Goal: Task Accomplishment & Management: Manage account settings

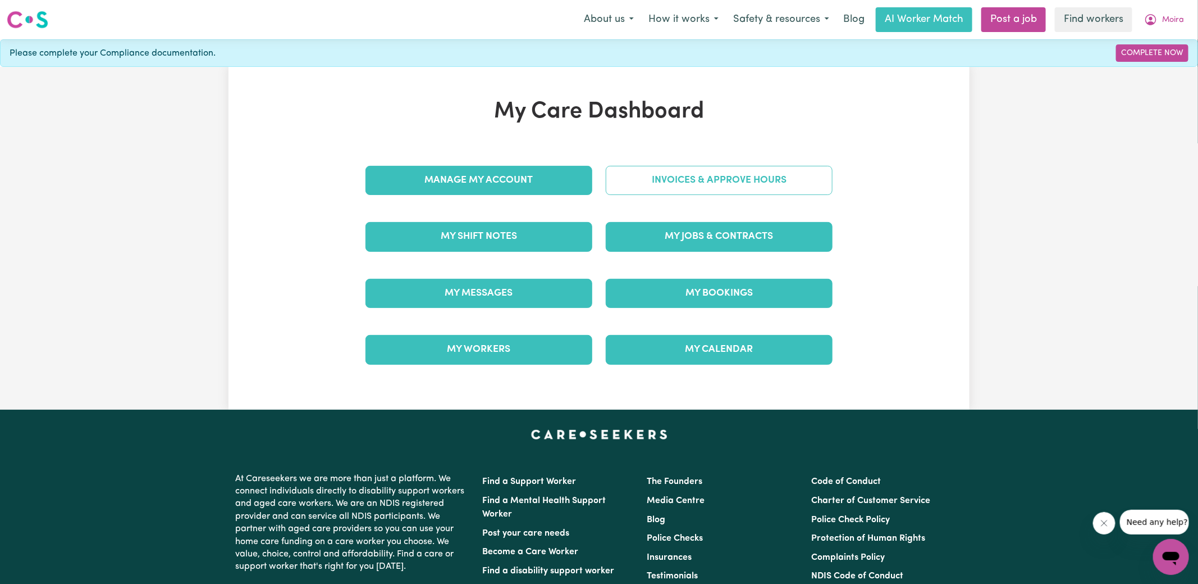
click at [608, 176] on link "Invoices & Approve Hours" at bounding box center [719, 180] width 227 height 29
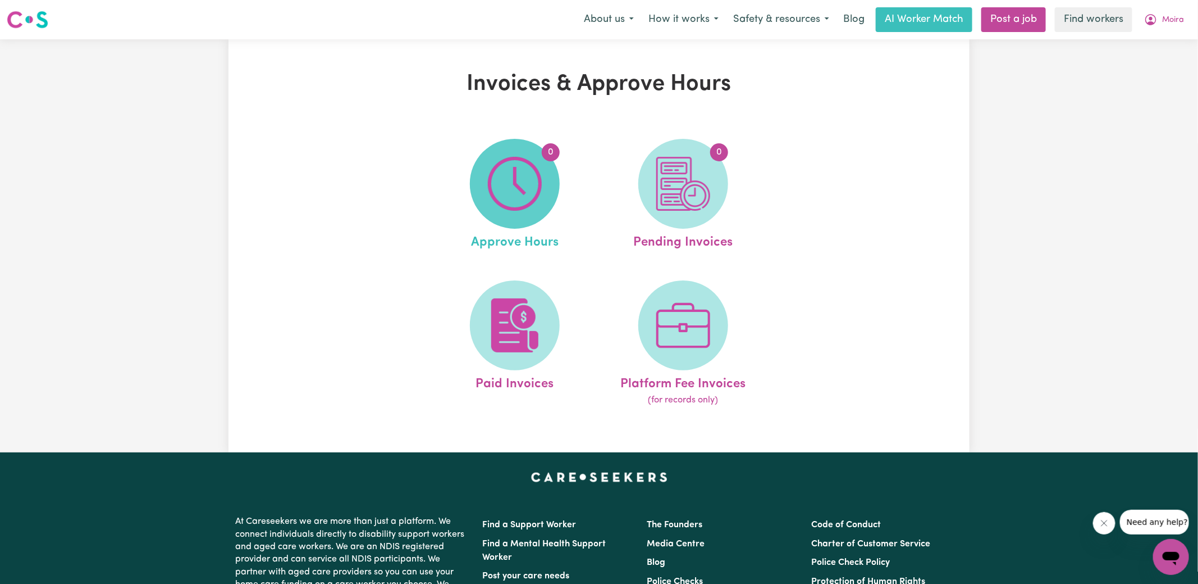
click at [539, 183] on img at bounding box center [515, 184] width 54 height 54
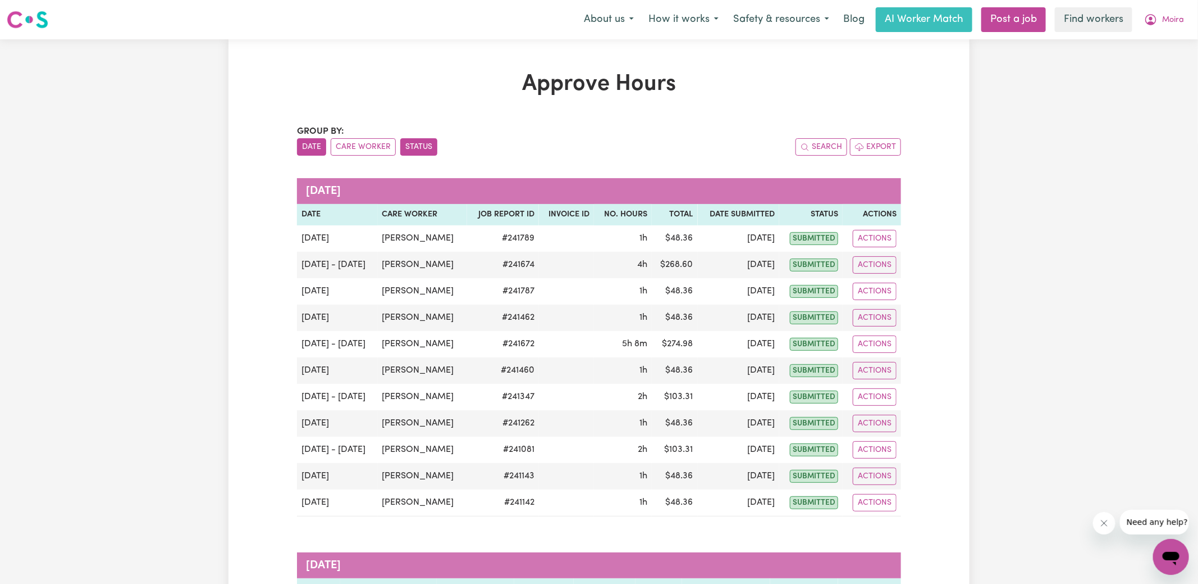
click at [431, 145] on button "Status" at bounding box center [418, 146] width 37 height 17
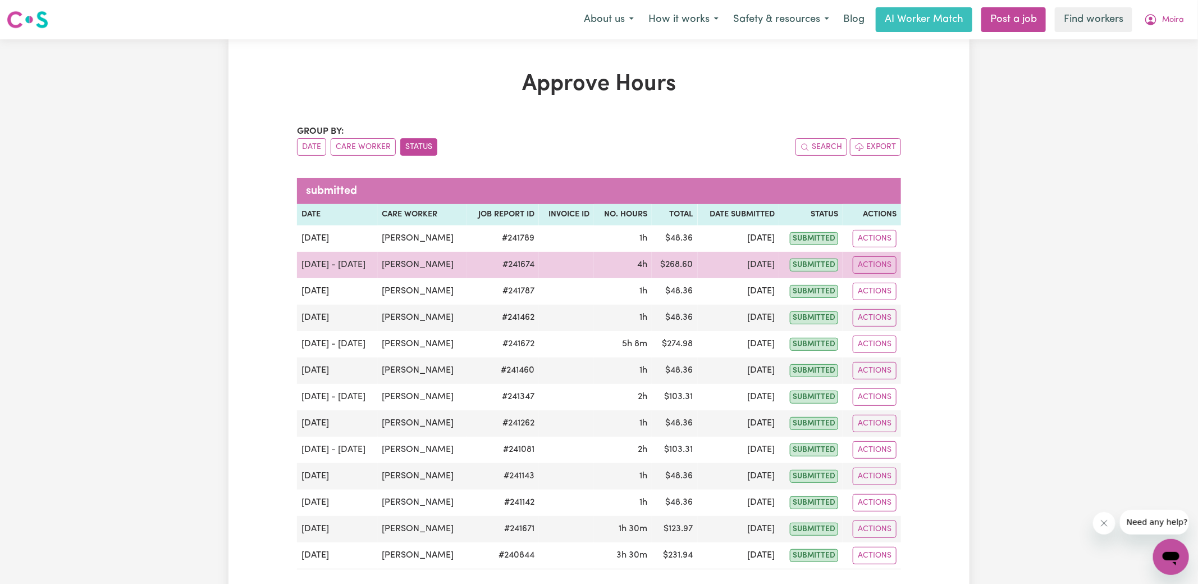
scroll to position [29, 0]
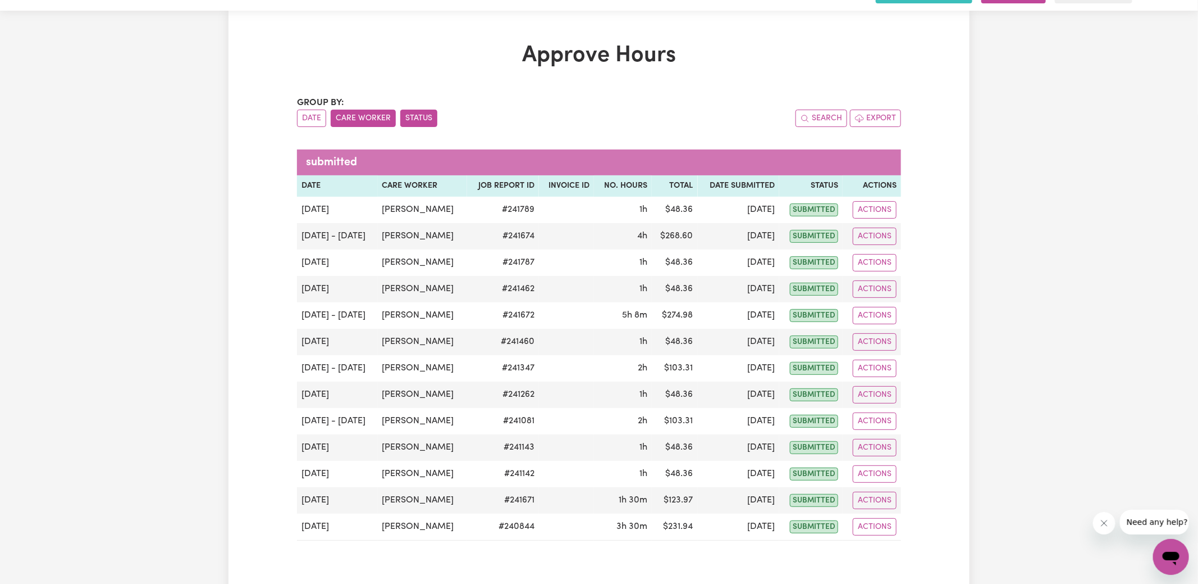
click at [375, 124] on button "Care Worker" at bounding box center [363, 118] width 65 height 17
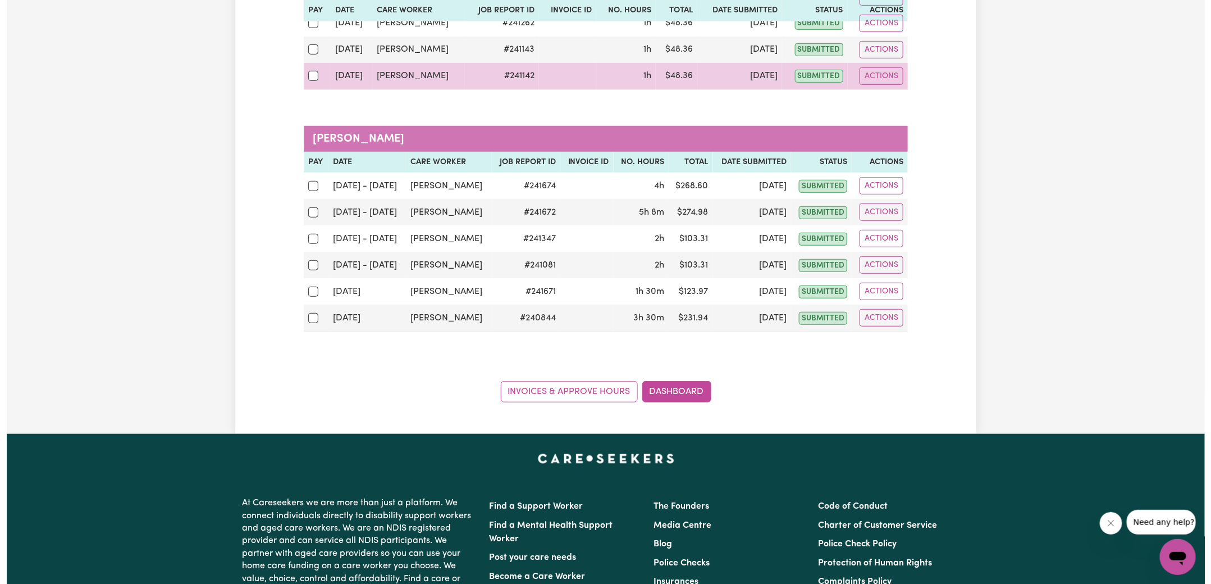
scroll to position [322, 0]
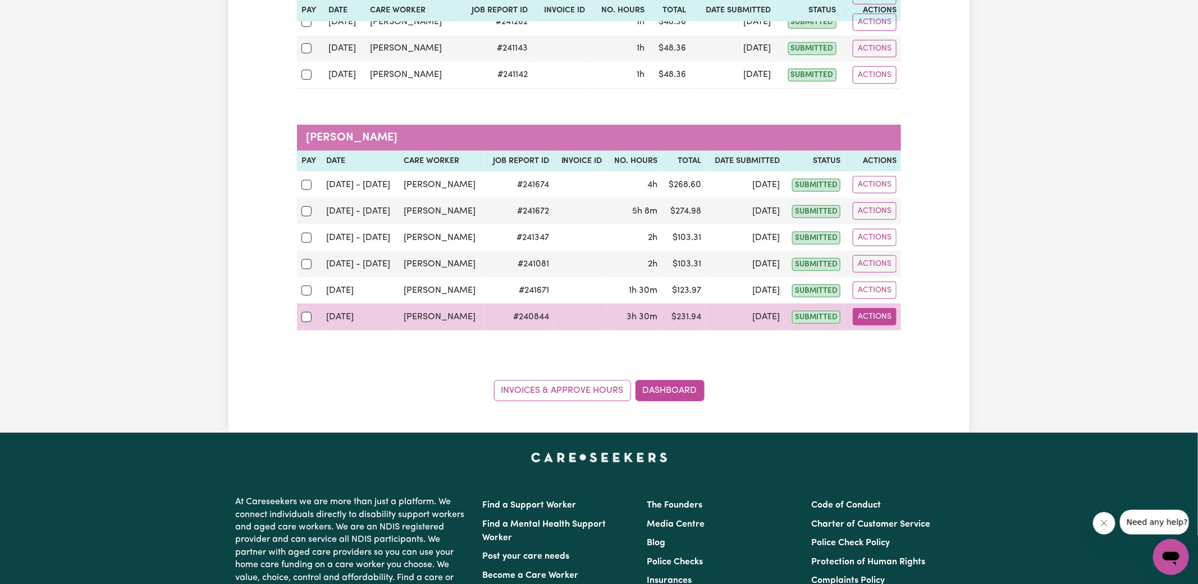
click at [881, 308] on button "Actions" at bounding box center [875, 316] width 44 height 17
click at [885, 331] on link "View Job Report" at bounding box center [904, 342] width 96 height 22
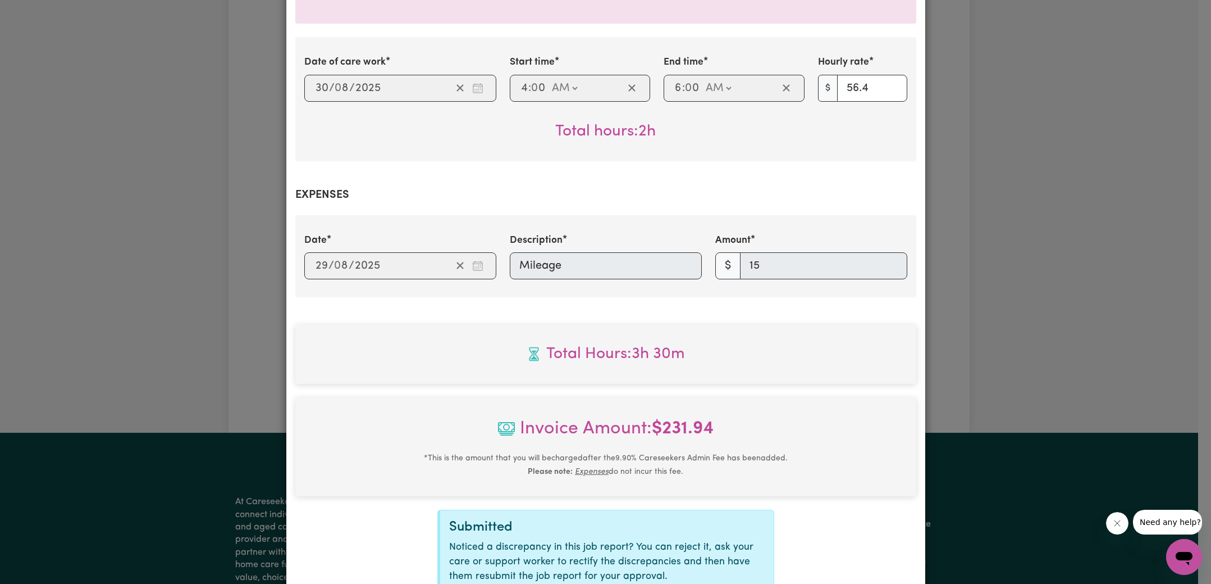
scroll to position [502, 0]
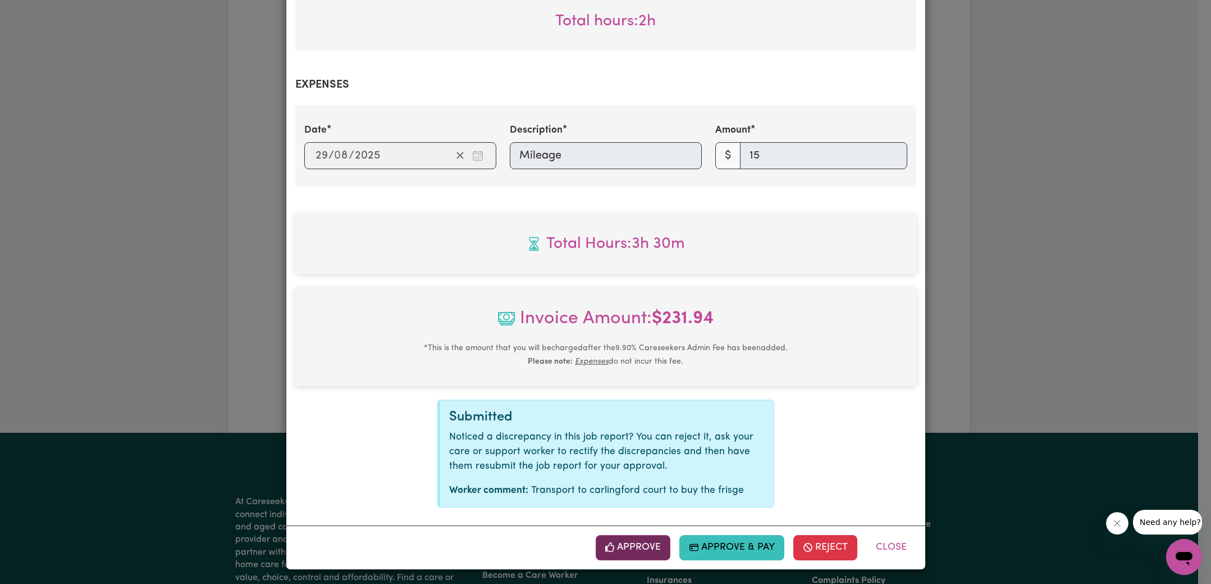
click at [645, 545] on button "Approve" at bounding box center [633, 547] width 75 height 25
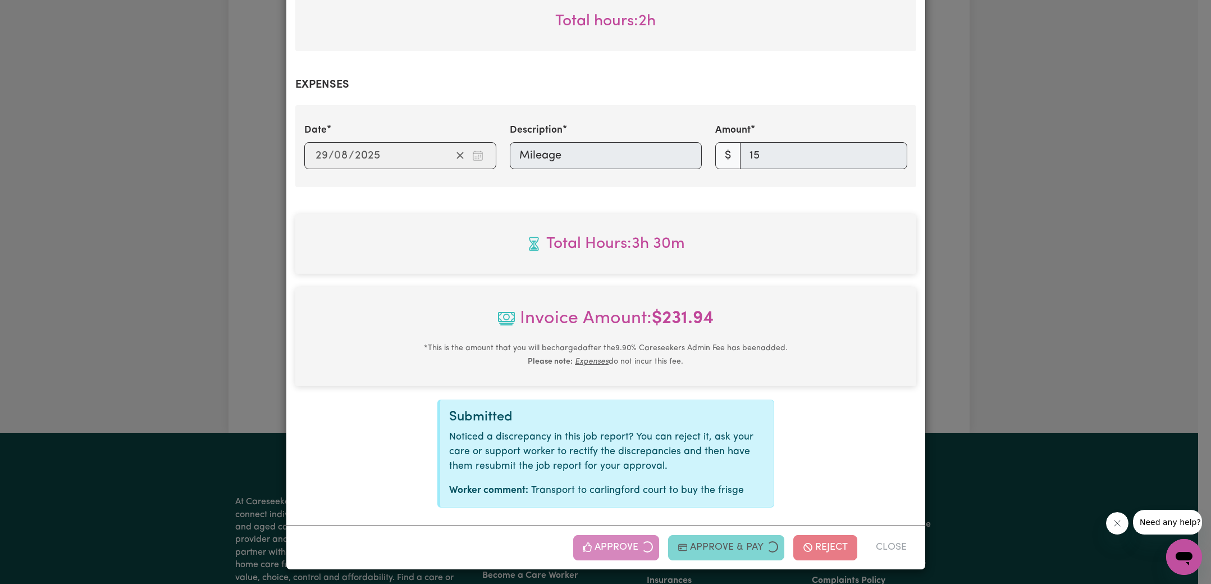
click at [1071, 295] on div "Job Report # 240844 - [PERSON_NAME] Summary Job report # 240844 Client name: [P…" at bounding box center [605, 292] width 1211 height 584
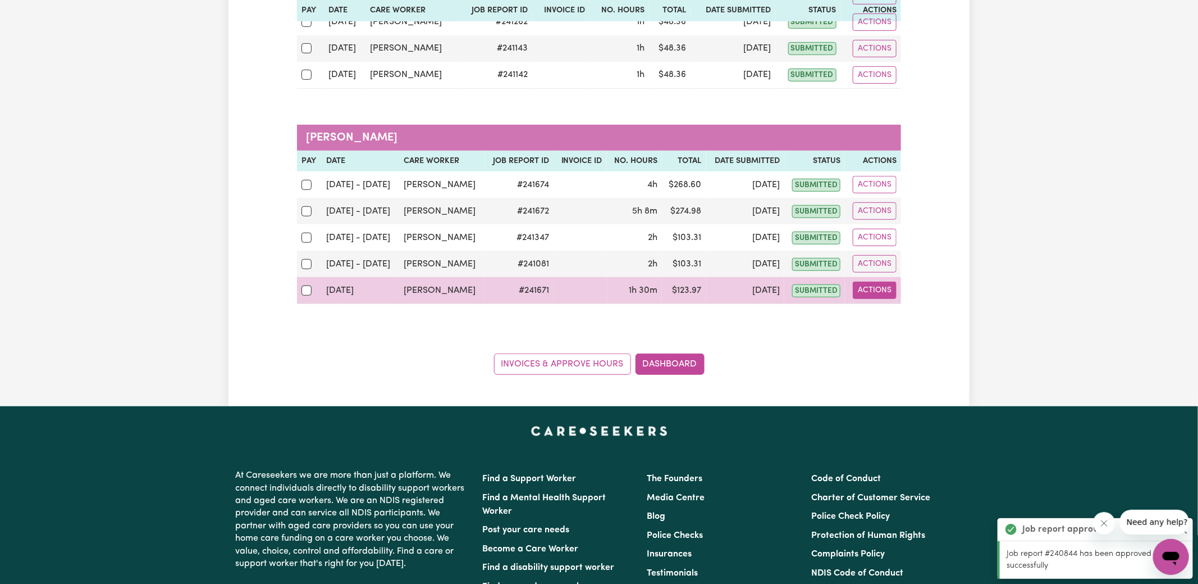
click at [868, 286] on button "Actions" at bounding box center [875, 289] width 44 height 17
click at [902, 309] on link "View Job Report" at bounding box center [904, 315] width 96 height 22
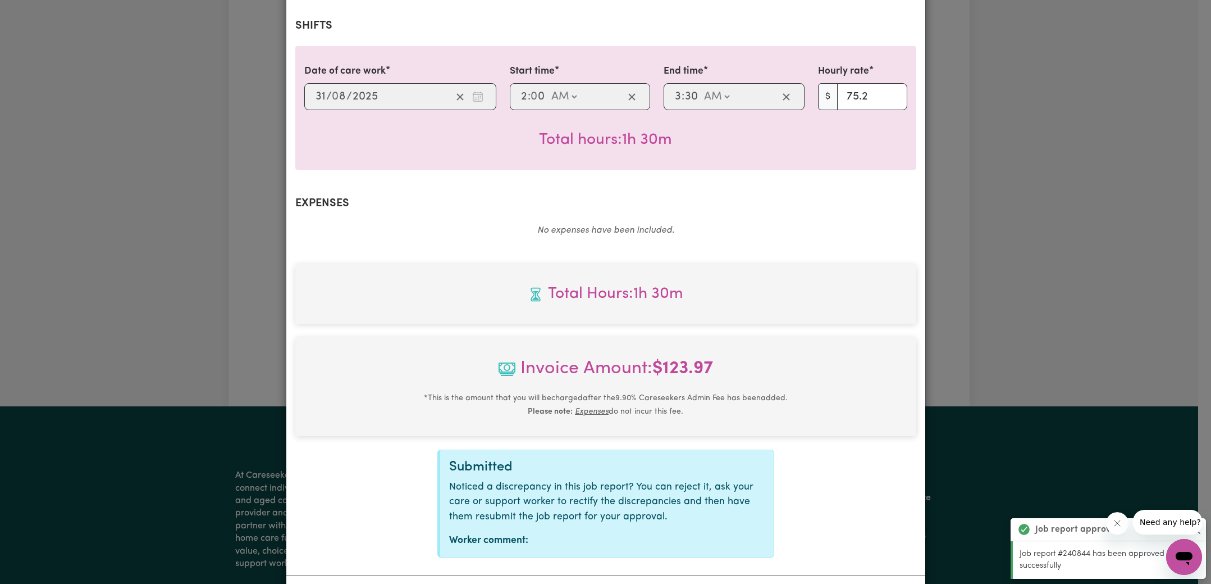
scroll to position [295, 0]
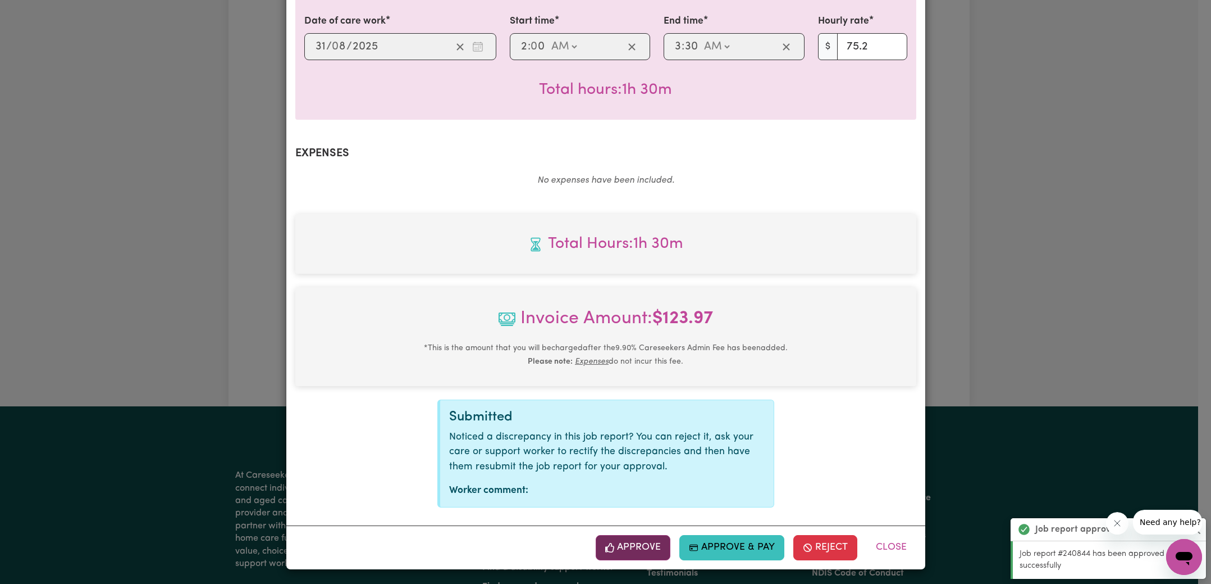
click at [646, 545] on button "Approve" at bounding box center [633, 547] width 75 height 25
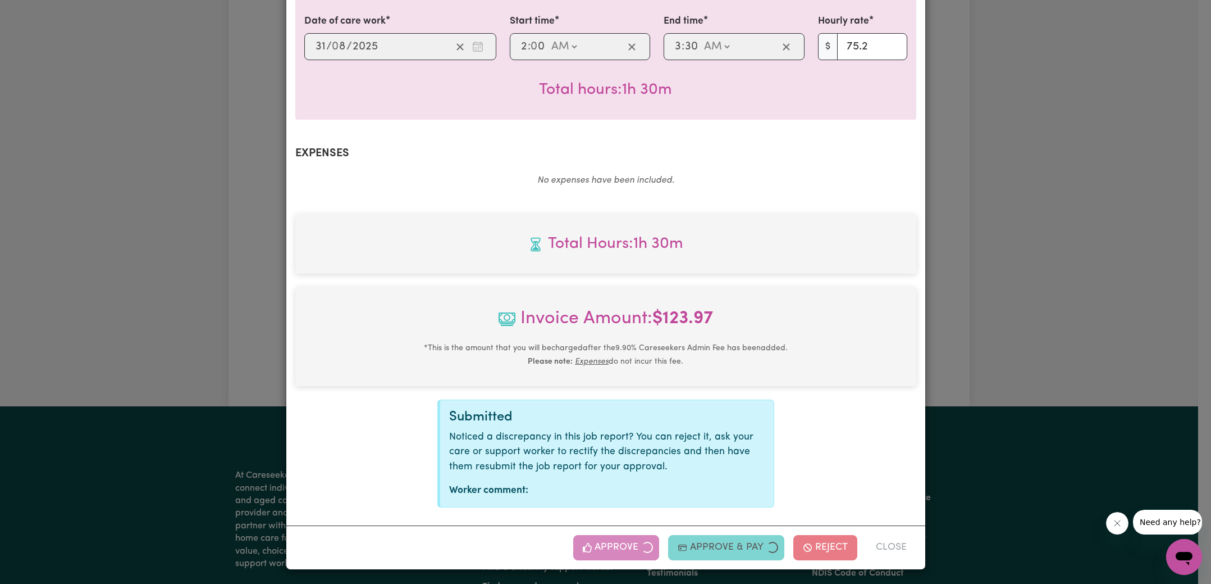
click at [983, 354] on div "Job Report # 241671 - [PERSON_NAME] Summary Job report # 241671 Client name: [P…" at bounding box center [605, 292] width 1211 height 584
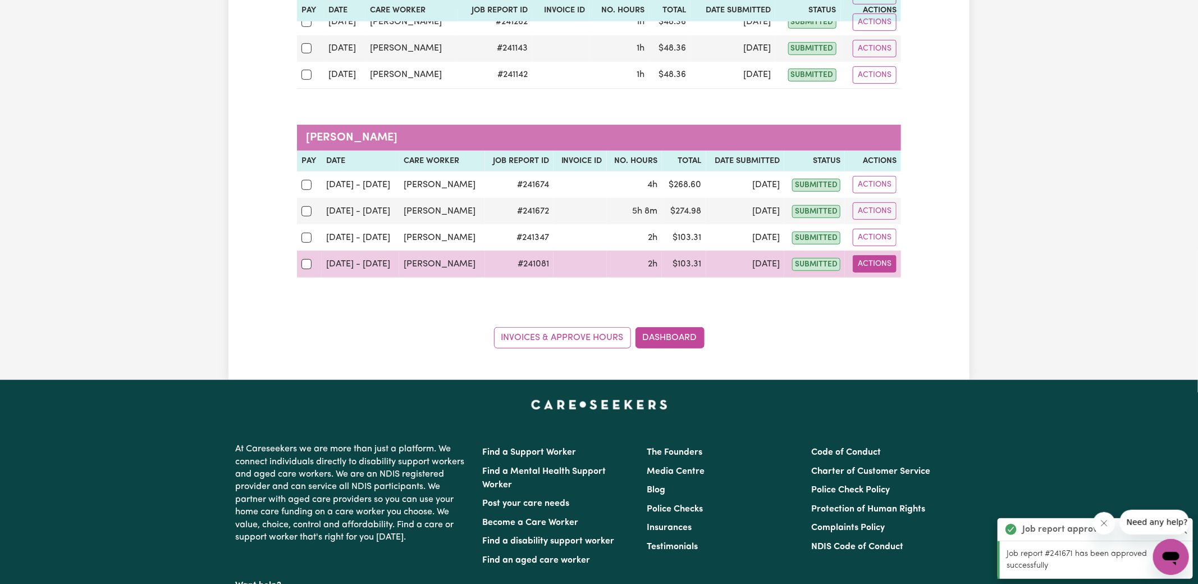
click at [877, 265] on button "Actions" at bounding box center [875, 263] width 44 height 17
click at [889, 283] on link "View Job Report" at bounding box center [904, 289] width 96 height 22
select select "pm"
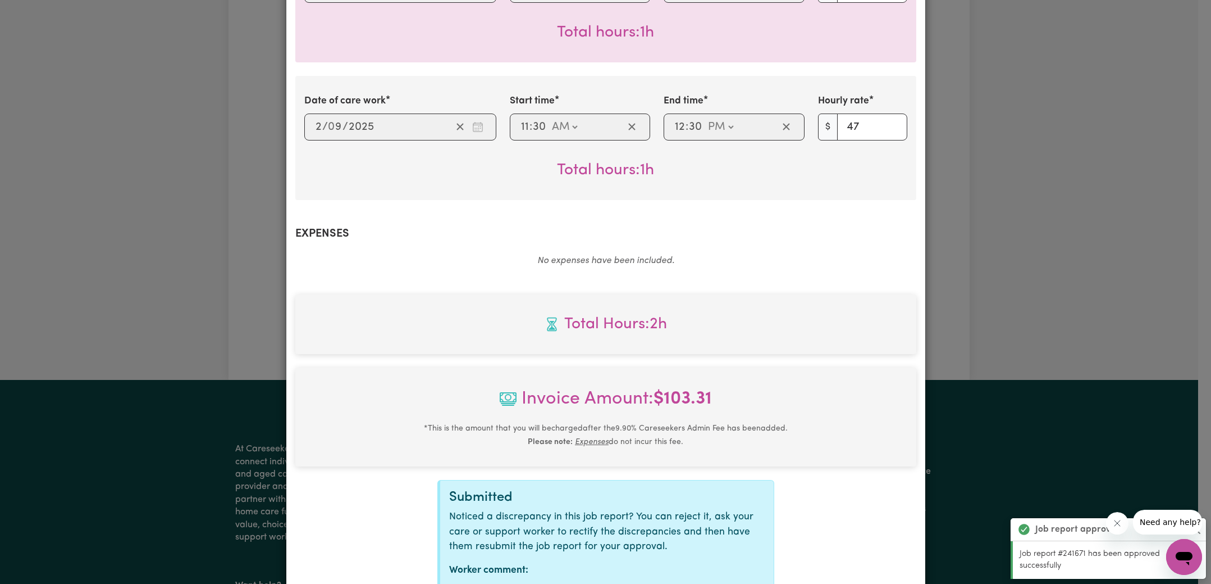
scroll to position [432, 0]
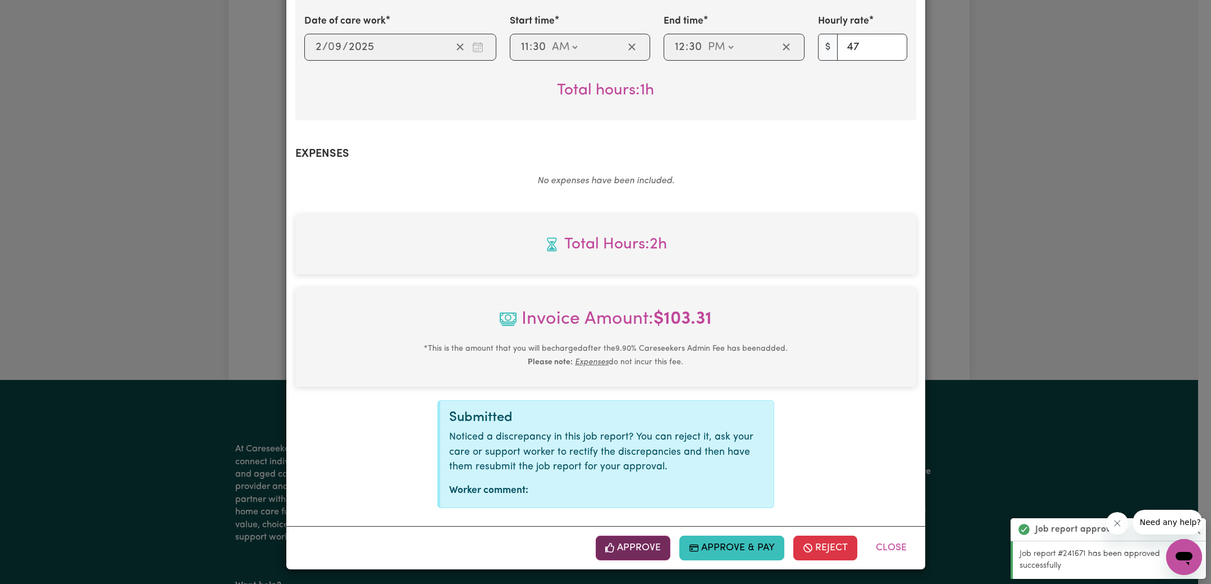
click at [616, 539] on button "Approve" at bounding box center [633, 547] width 75 height 25
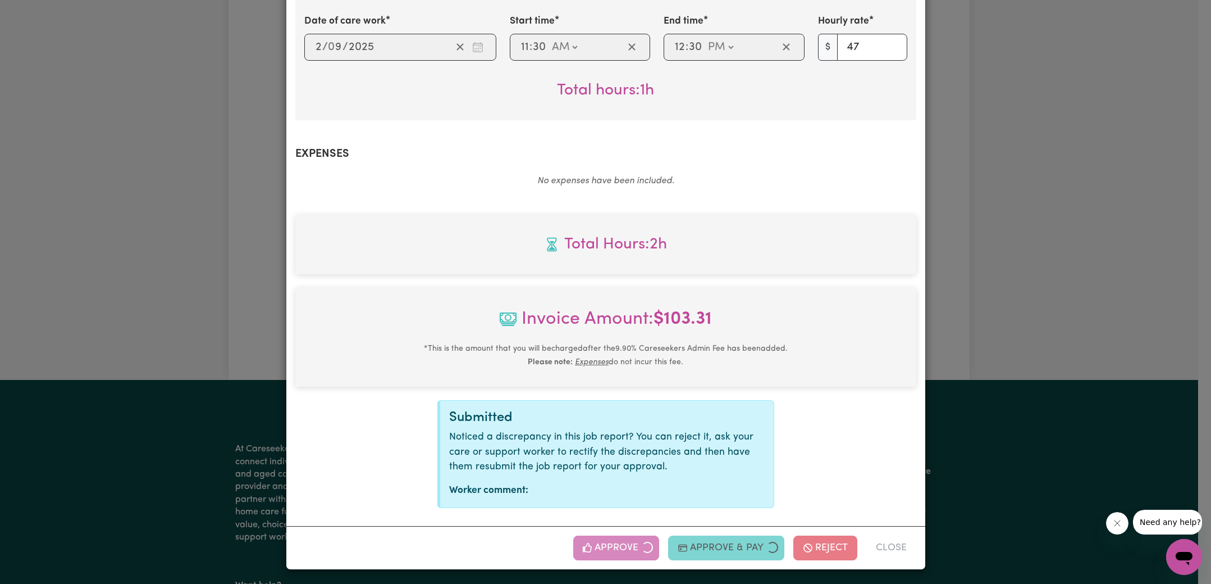
click at [1010, 317] on div "Job Report # 241081 - [PERSON_NAME] Summary Job report # 241081 Client name: [P…" at bounding box center [605, 292] width 1211 height 584
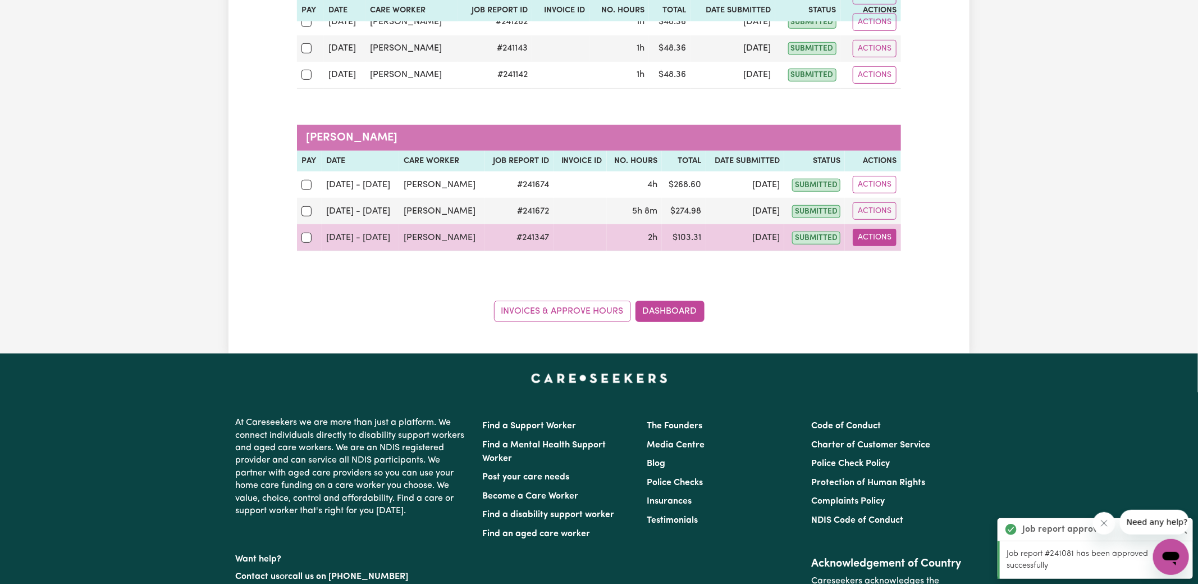
click at [871, 240] on button "Actions" at bounding box center [875, 237] width 44 height 17
click at [894, 265] on link "View Job Report" at bounding box center [904, 263] width 96 height 22
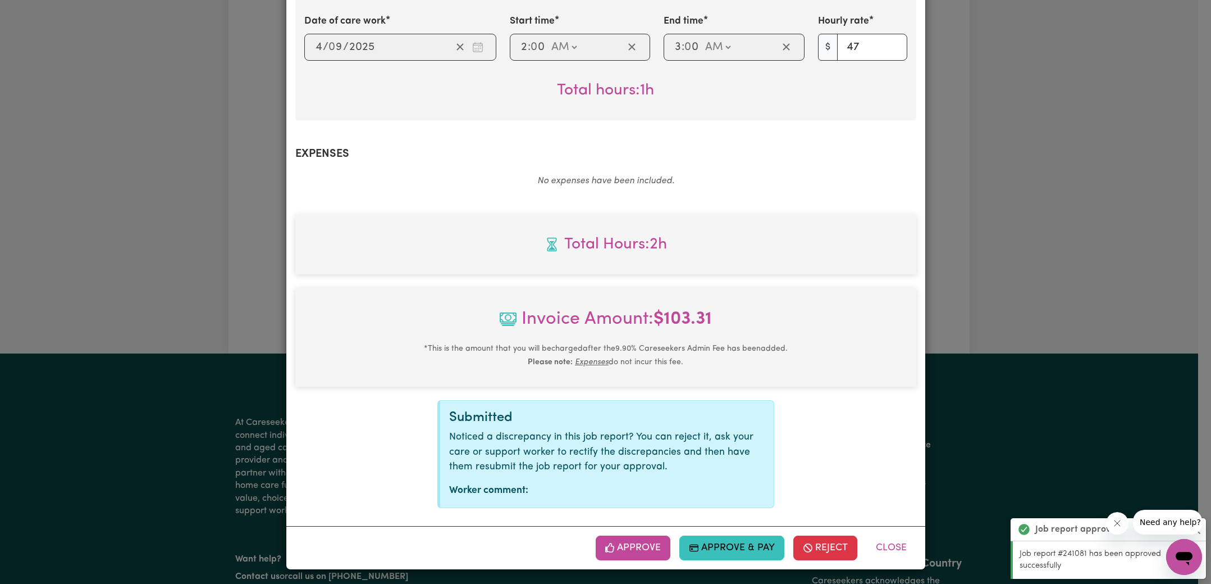
click at [619, 541] on button "Approve" at bounding box center [633, 547] width 75 height 25
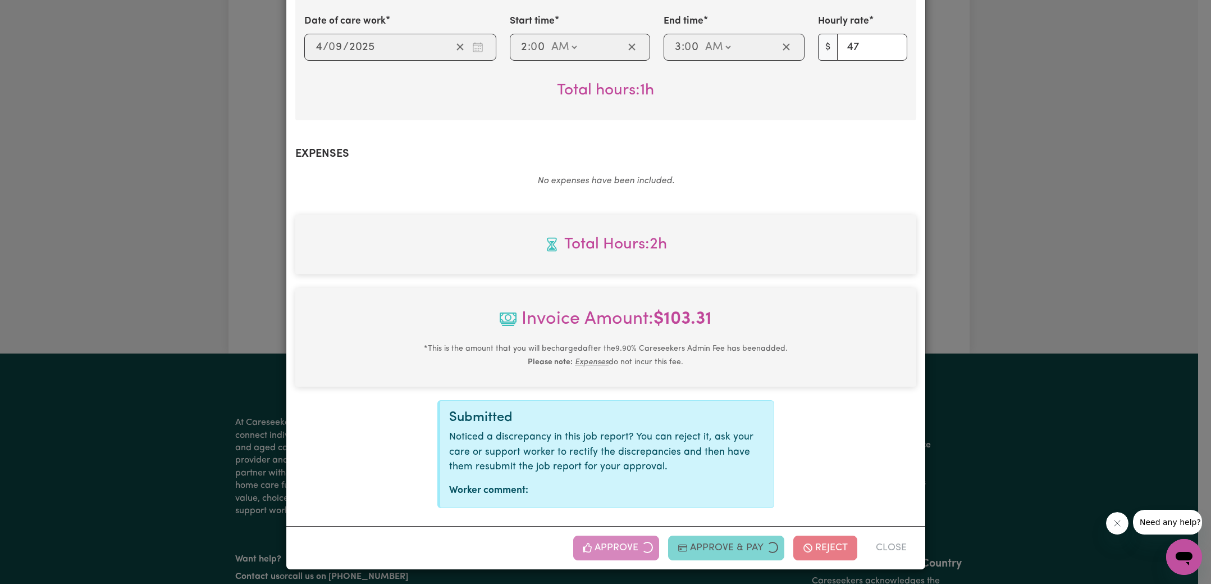
click at [1083, 184] on div "Job Report # 241347 - [PERSON_NAME] Summary Job report # 241347 Client name: [P…" at bounding box center [605, 292] width 1211 height 584
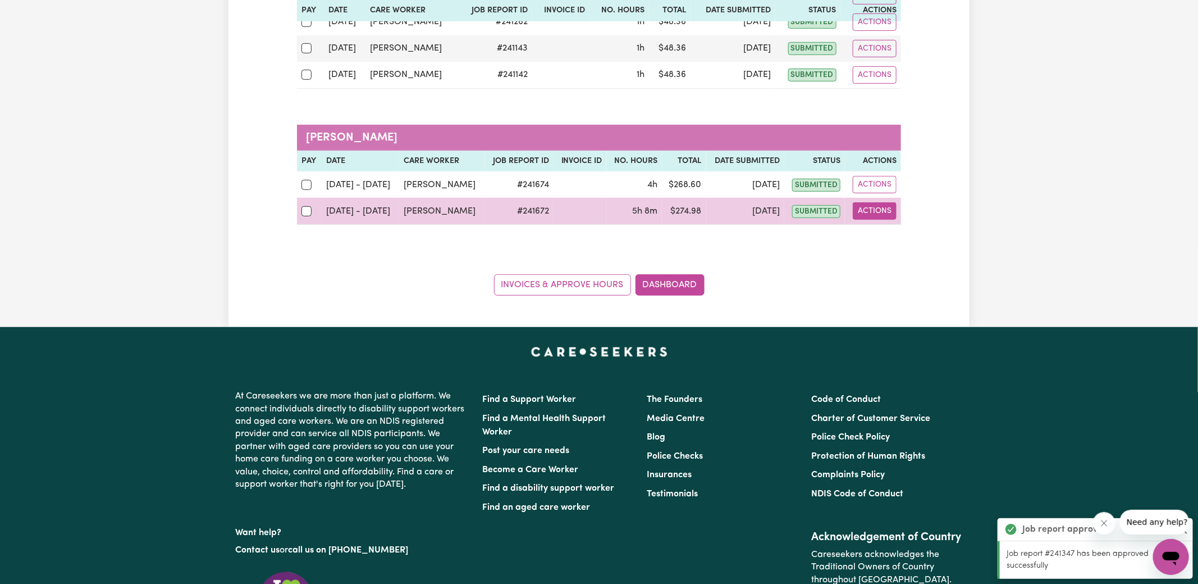
click at [859, 209] on button "Actions" at bounding box center [875, 210] width 44 height 17
click at [896, 232] on link "View Job Report" at bounding box center [904, 236] width 96 height 22
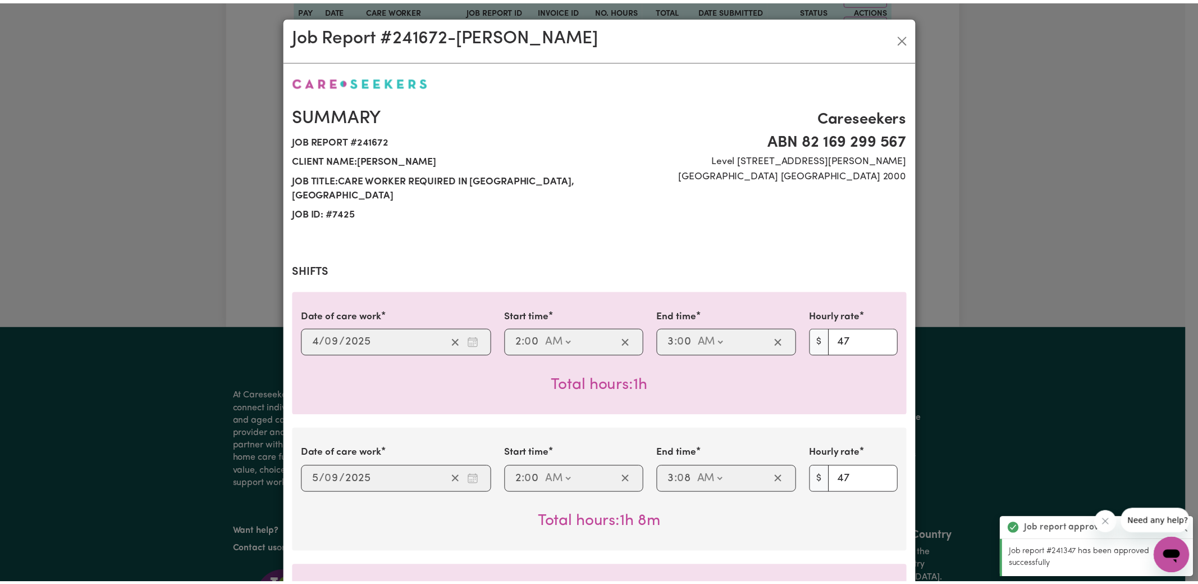
scroll to position [639, 0]
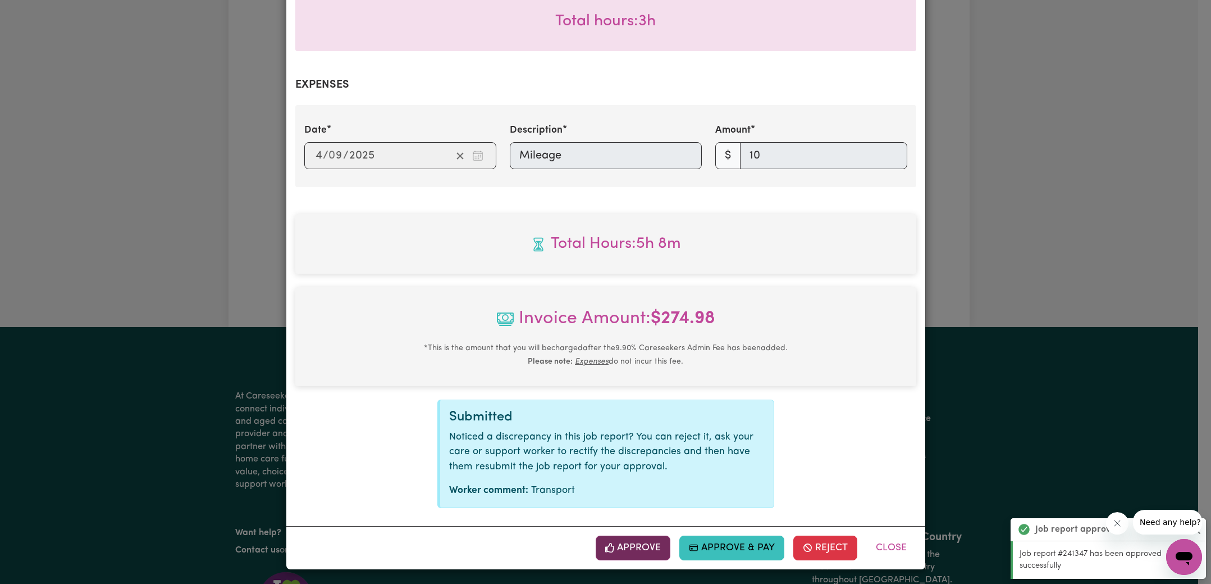
click at [625, 548] on button "Approve" at bounding box center [633, 547] width 75 height 25
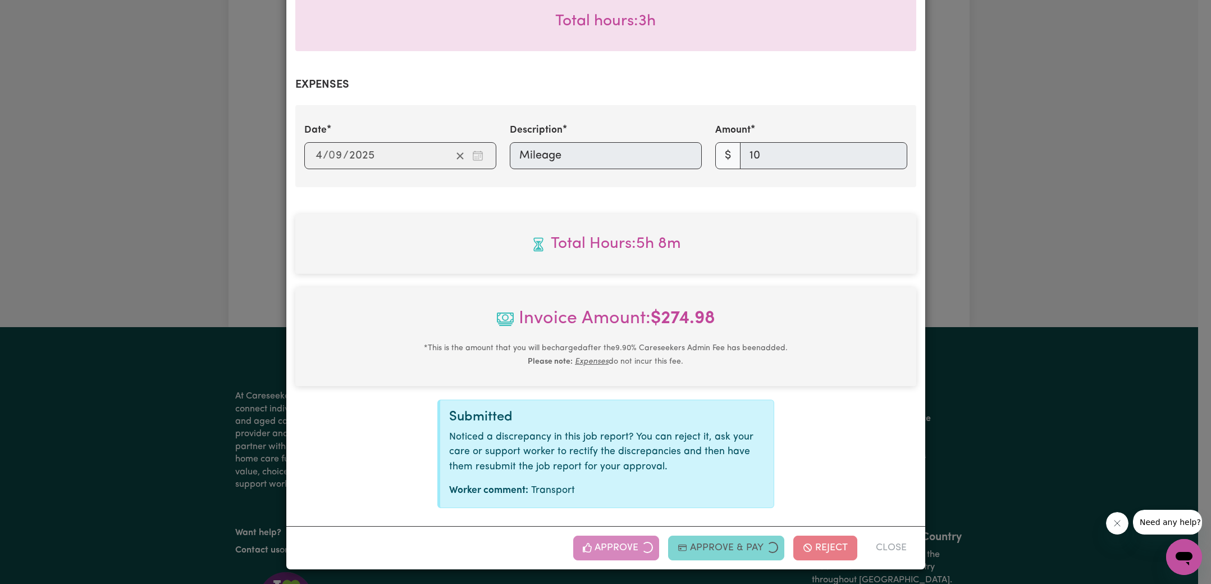
click at [1029, 294] on div "Job Report # 241672 - [PERSON_NAME] Summary Job report # 241672 Client name: [P…" at bounding box center [605, 292] width 1211 height 584
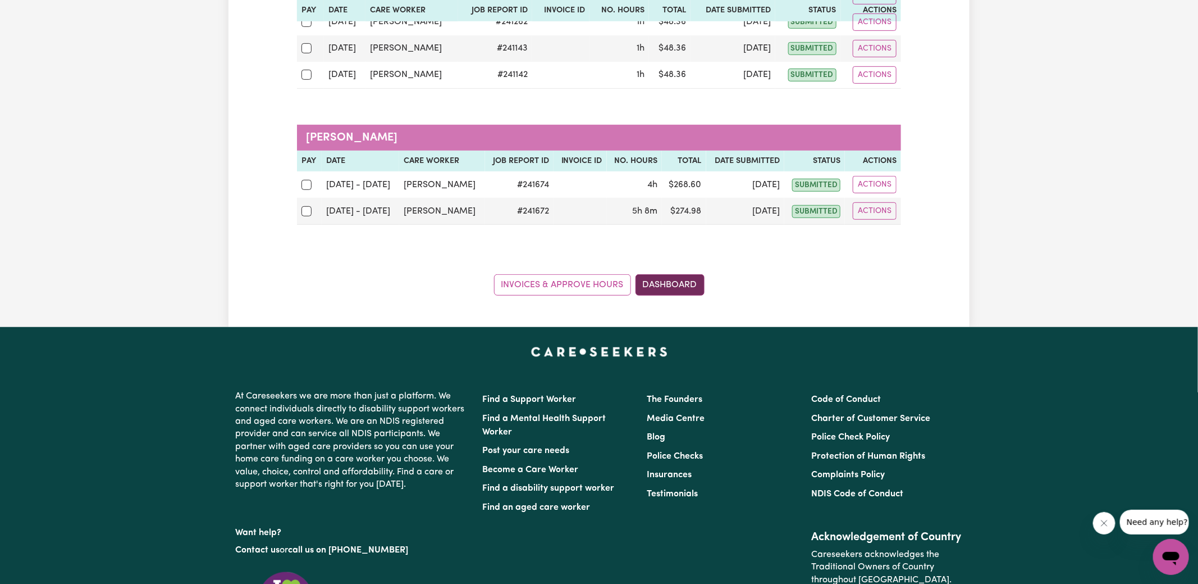
click at [683, 280] on link "Dashboard" at bounding box center [670, 284] width 69 height 21
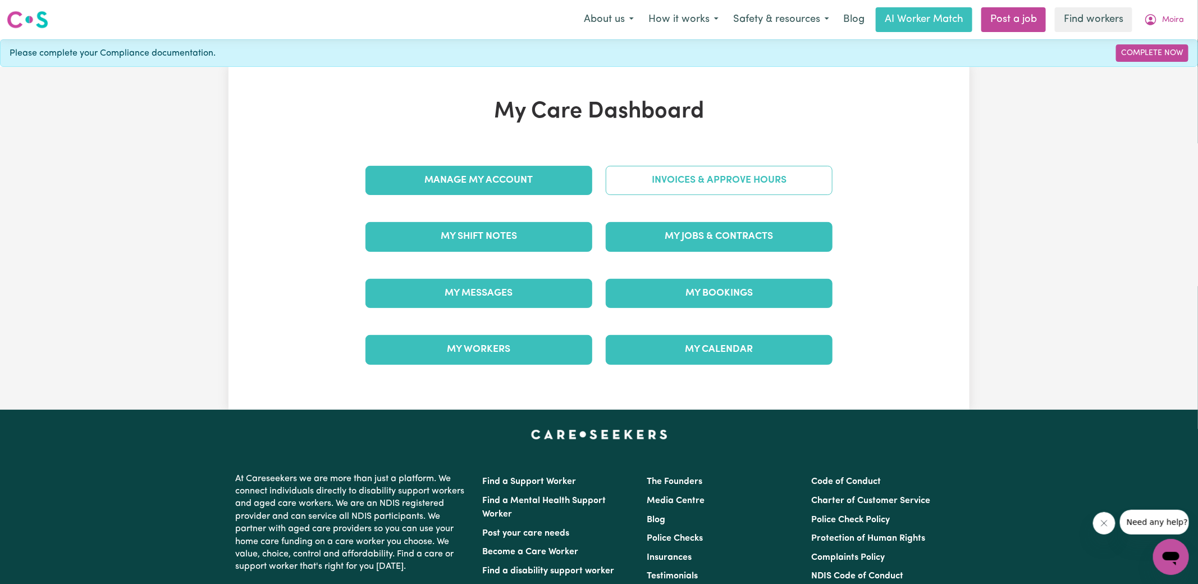
click at [701, 171] on link "Invoices & Approve Hours" at bounding box center [719, 180] width 227 height 29
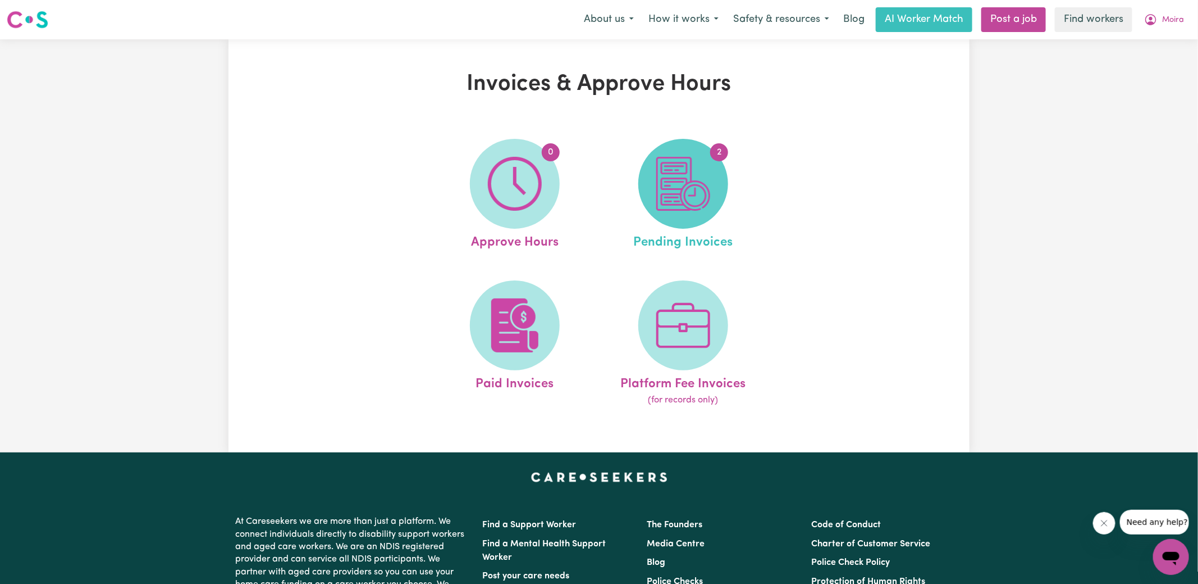
click at [679, 190] on img at bounding box center [684, 184] width 54 height 54
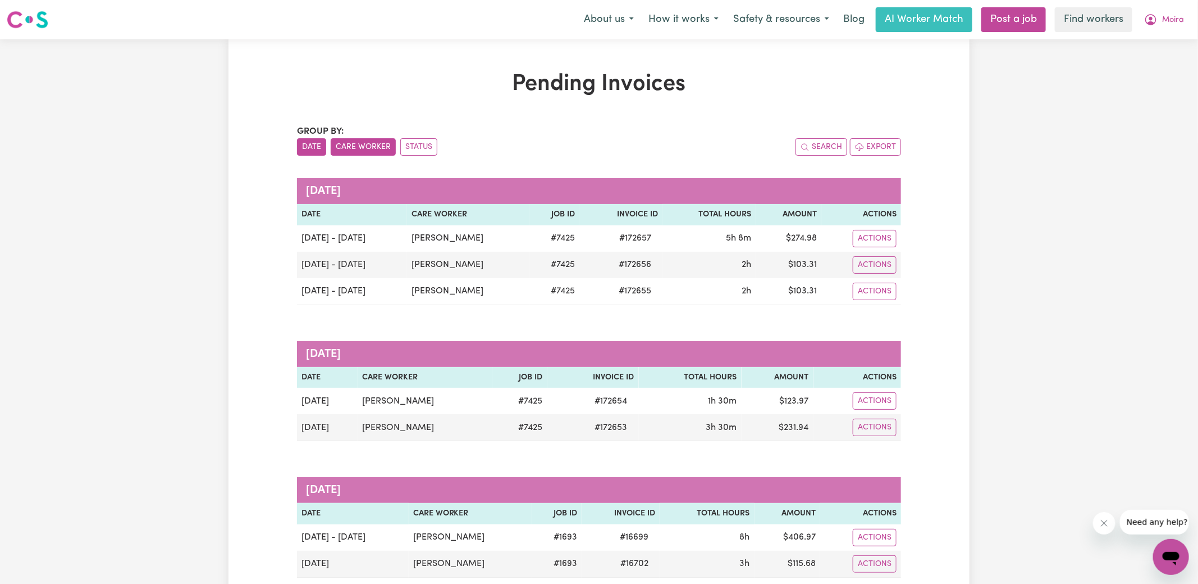
click at [372, 144] on button "Care Worker" at bounding box center [363, 146] width 65 height 17
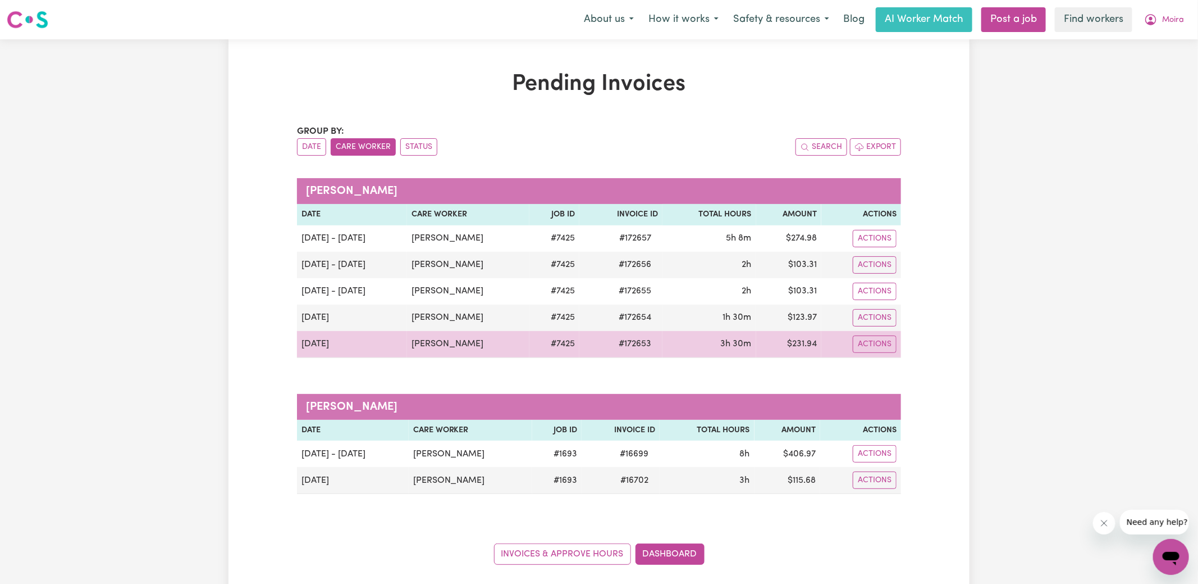
click at [633, 338] on span "# 172653" at bounding box center [635, 343] width 46 height 13
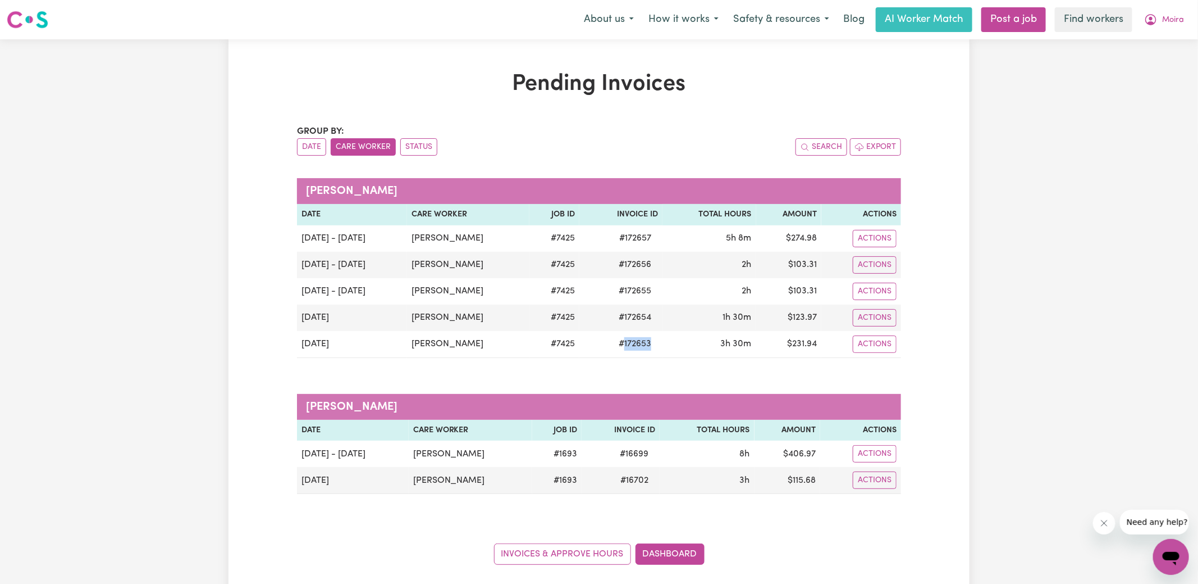
copy span "172653"
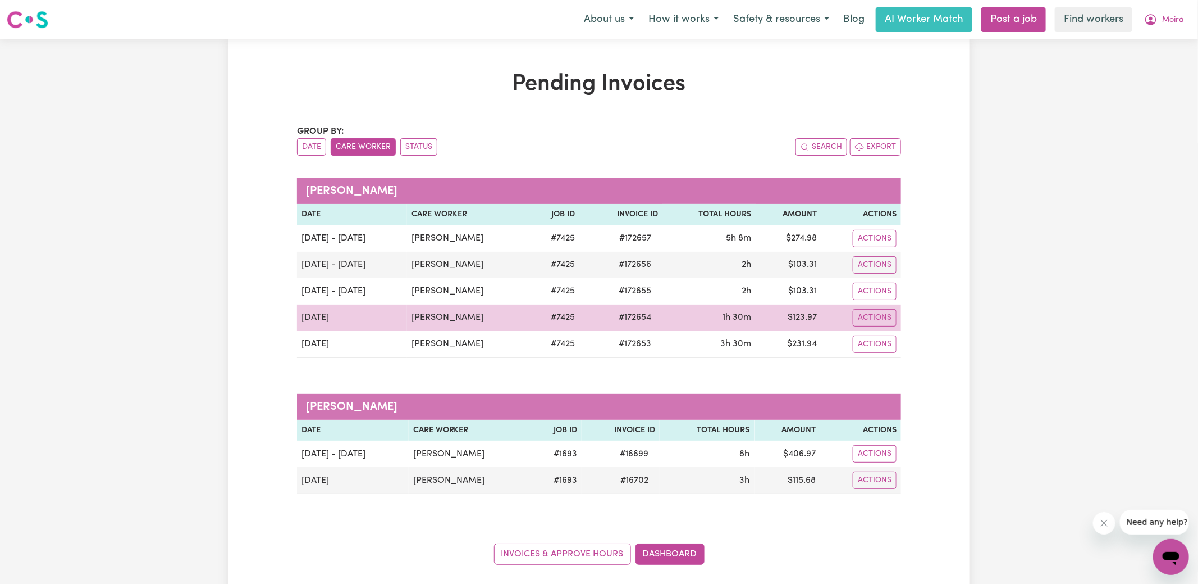
click at [627, 320] on span "# 172654" at bounding box center [635, 317] width 46 height 13
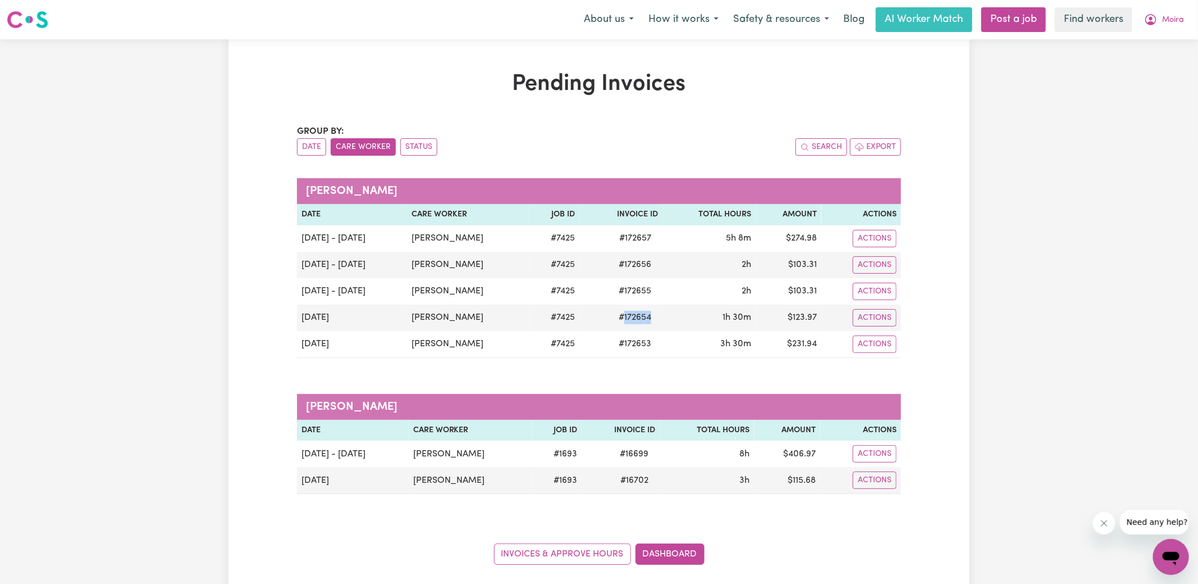
copy span "172654"
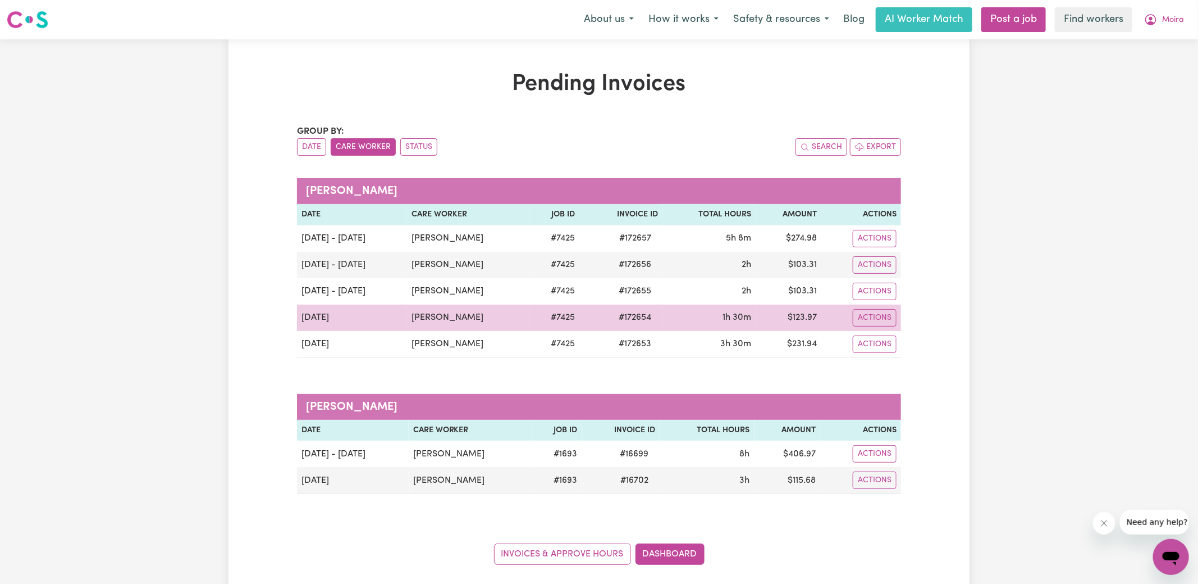
click at [783, 313] on td "$ 123.97" at bounding box center [788, 317] width 65 height 26
click at [812, 318] on td "$ 123.97" at bounding box center [788, 317] width 65 height 26
click at [798, 318] on td "$ 123.97" at bounding box center [788, 317] width 65 height 26
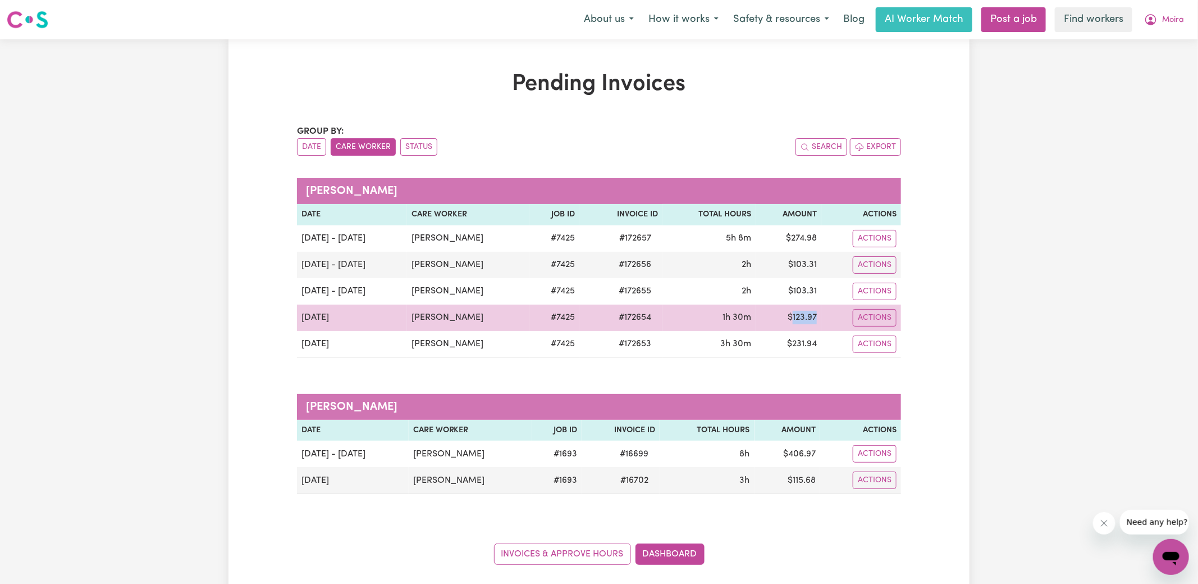
click at [798, 318] on td "$ 123.97" at bounding box center [788, 317] width 65 height 26
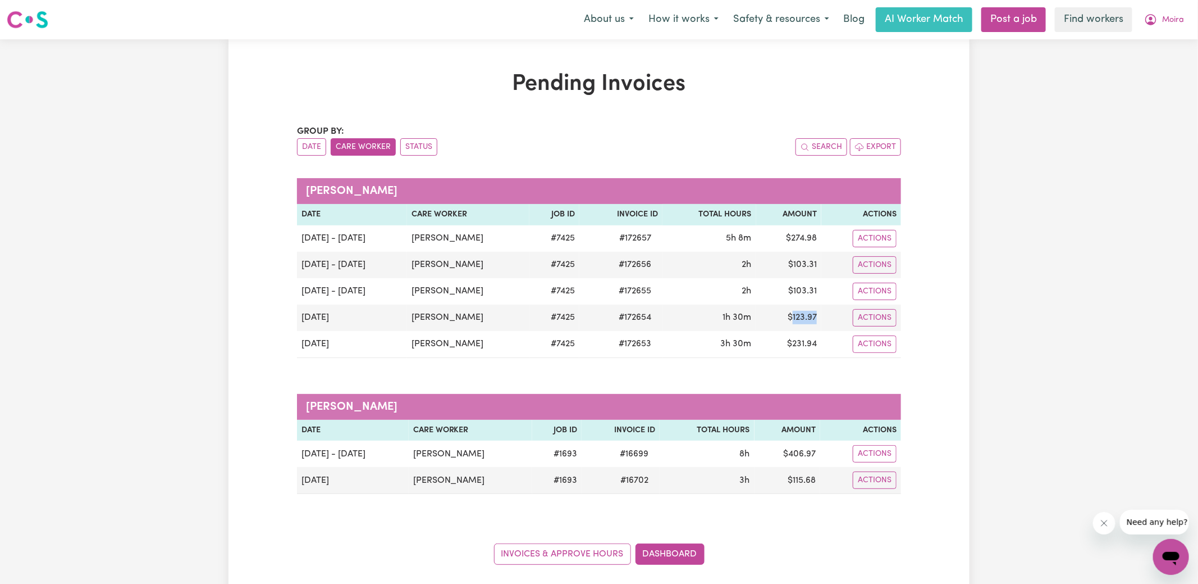
copy td "123.97"
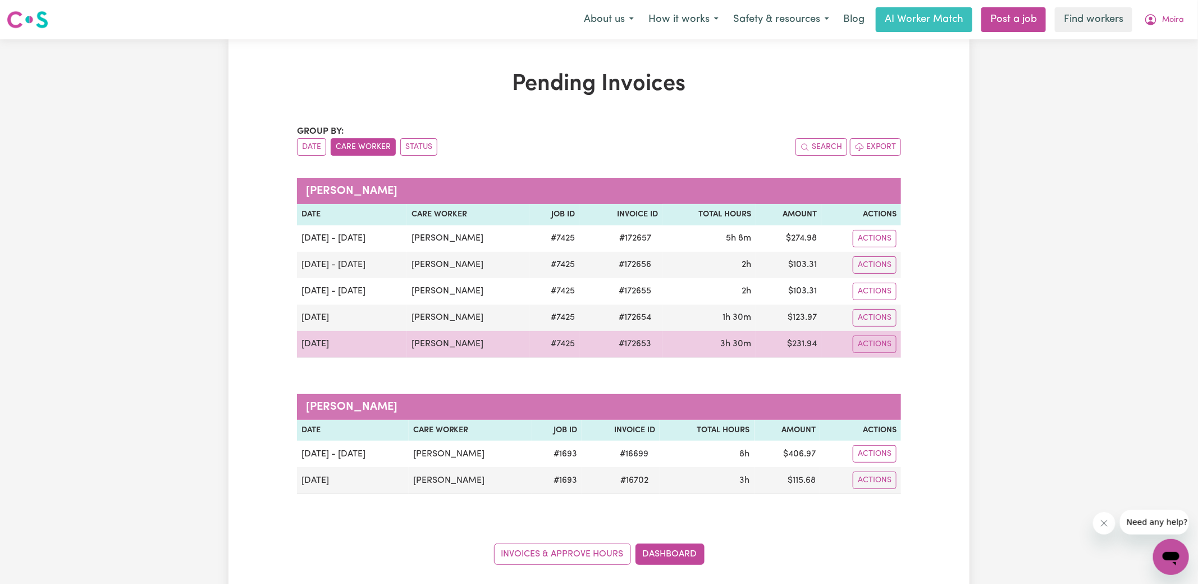
click at [810, 338] on td "$ 231.94" at bounding box center [788, 344] width 65 height 27
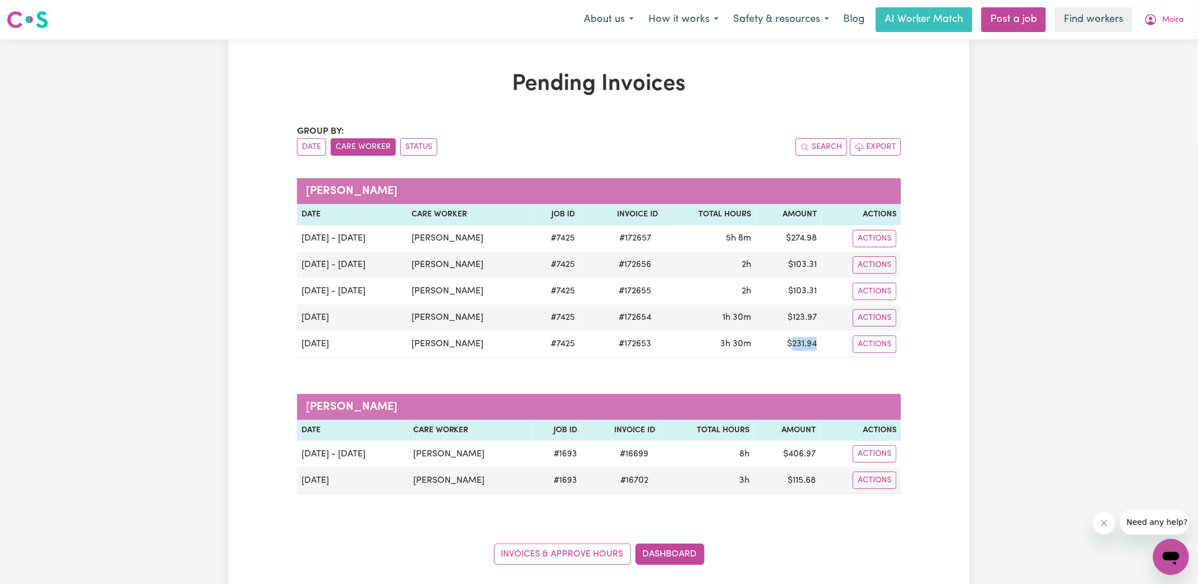
copy td "231.94"
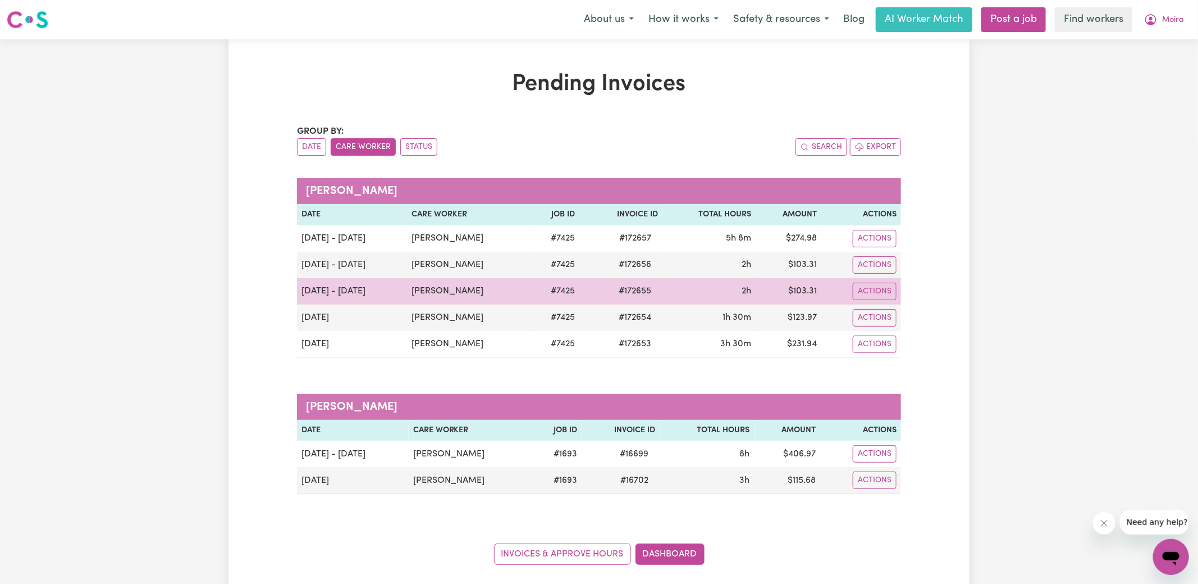
click at [625, 292] on span "# 172655" at bounding box center [635, 290] width 46 height 13
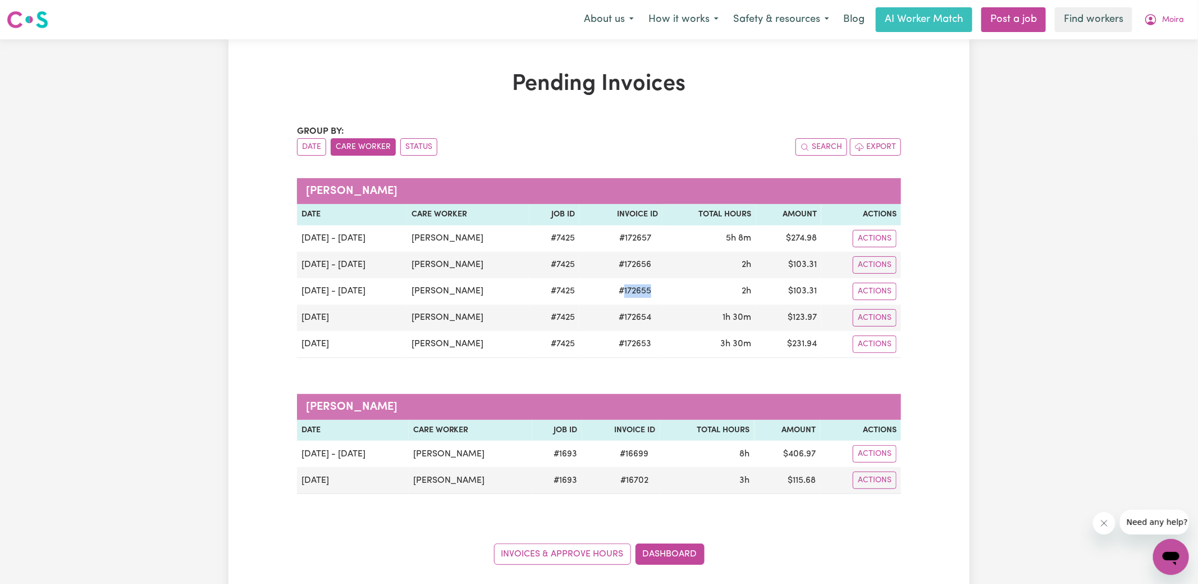
copy span "172655"
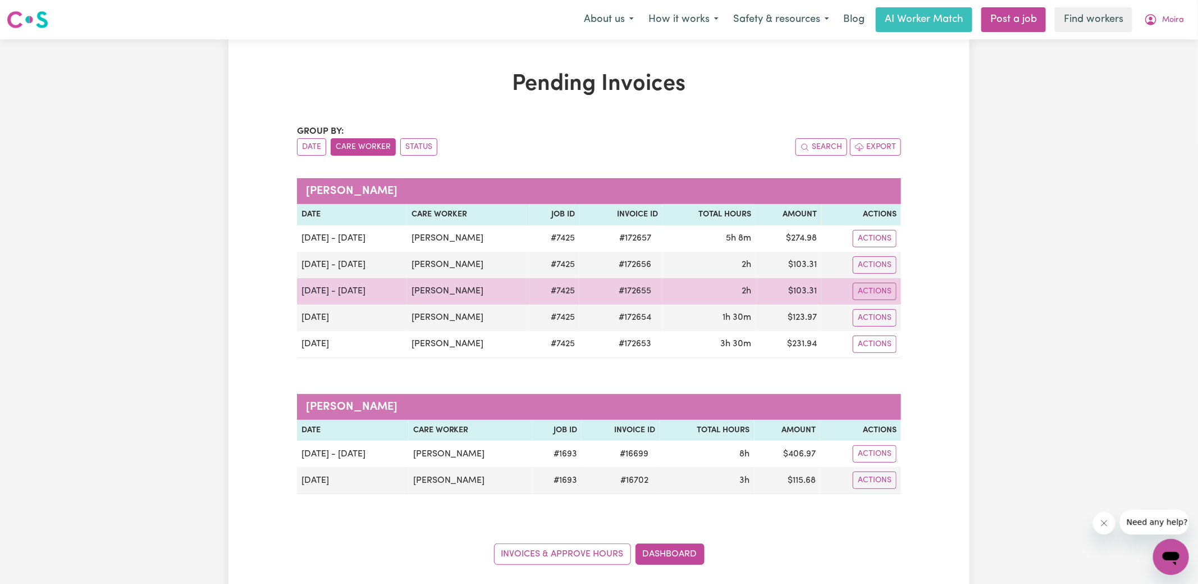
click at [795, 292] on td "$ 103.31" at bounding box center [788, 291] width 65 height 26
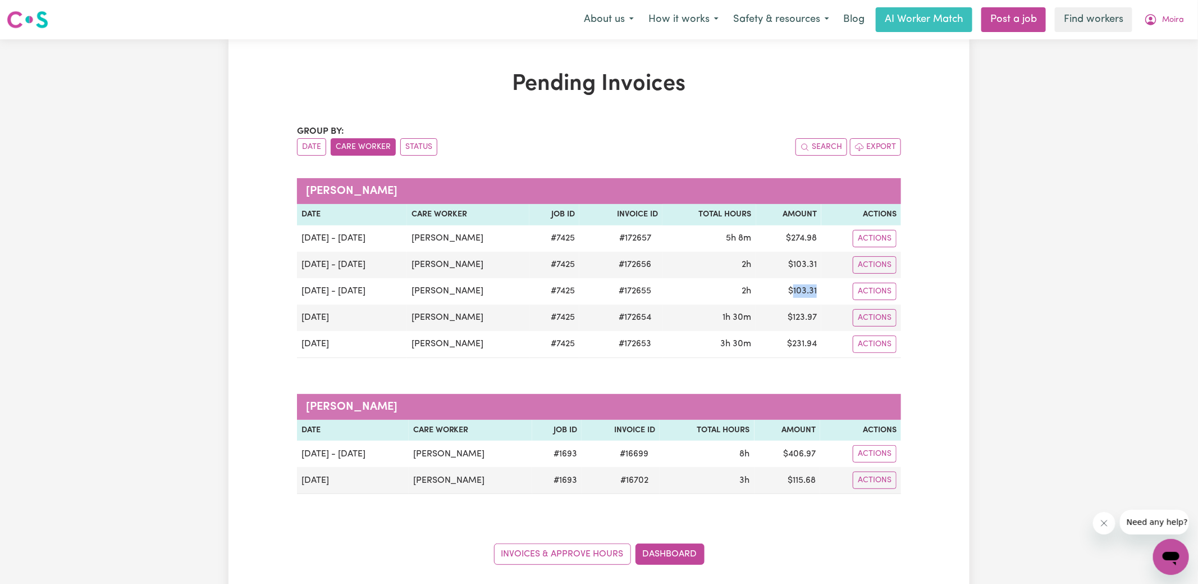
copy td "103.31"
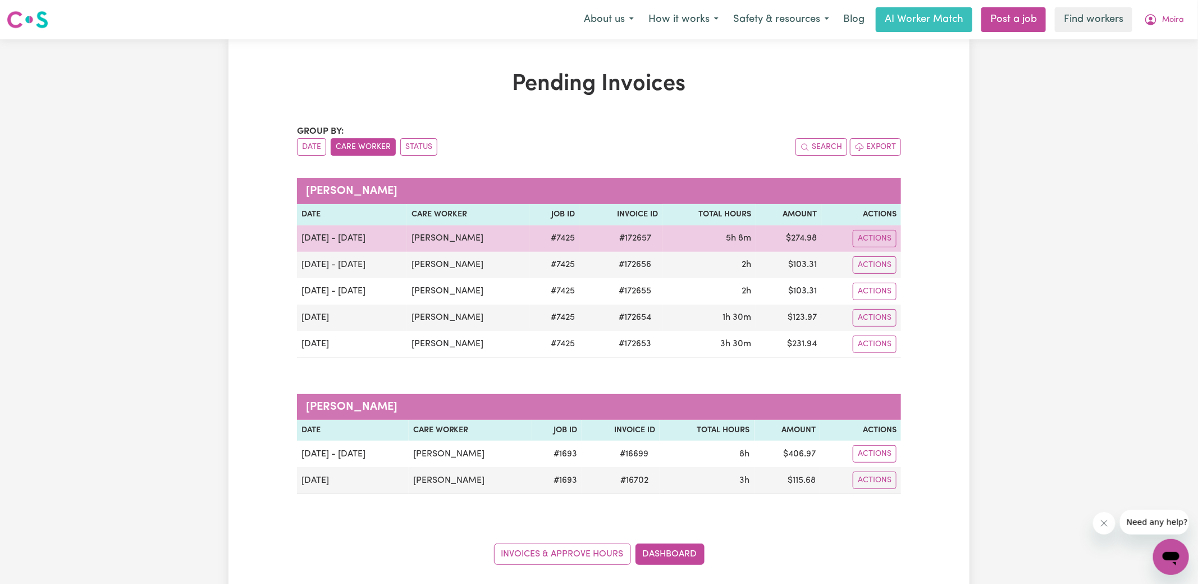
click at [630, 236] on span "# 172657" at bounding box center [635, 237] width 45 height 13
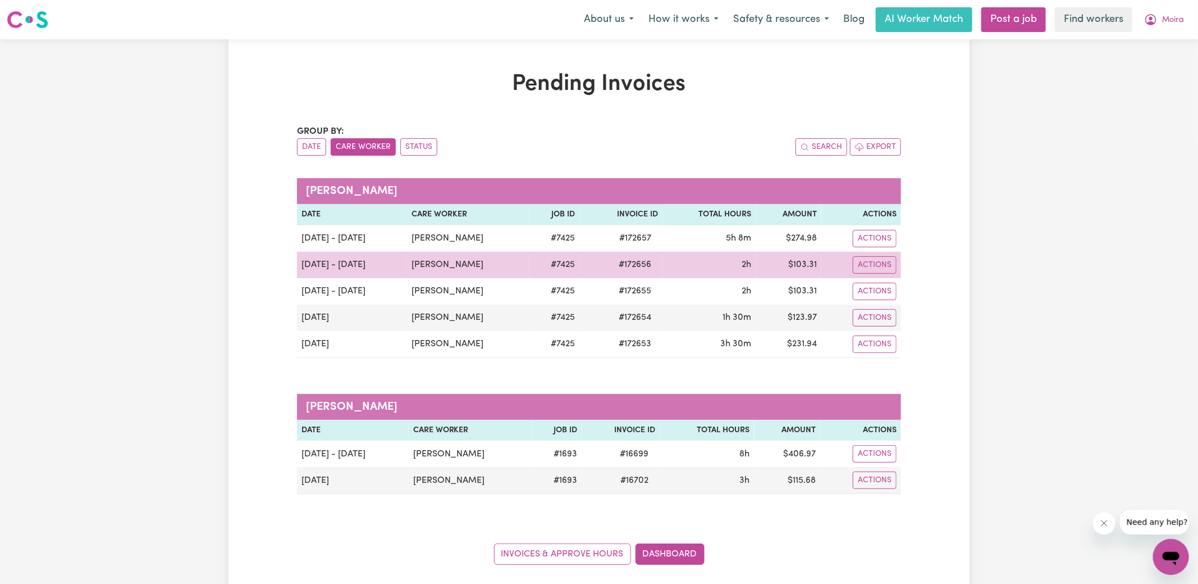
click at [633, 265] on span "# 172656" at bounding box center [635, 264] width 46 height 13
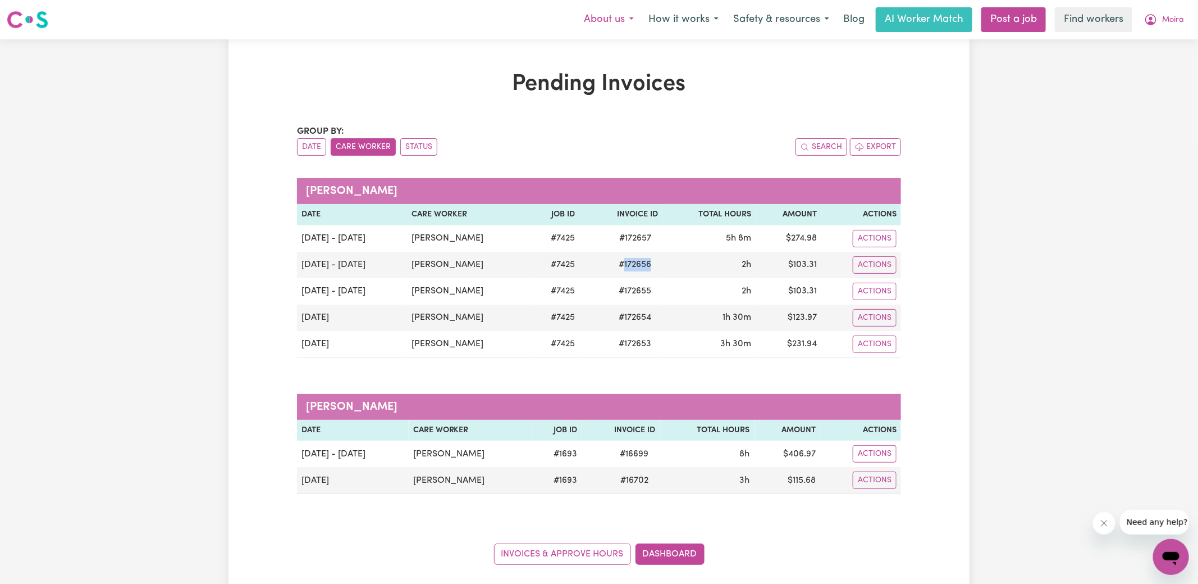
copy span "172656"
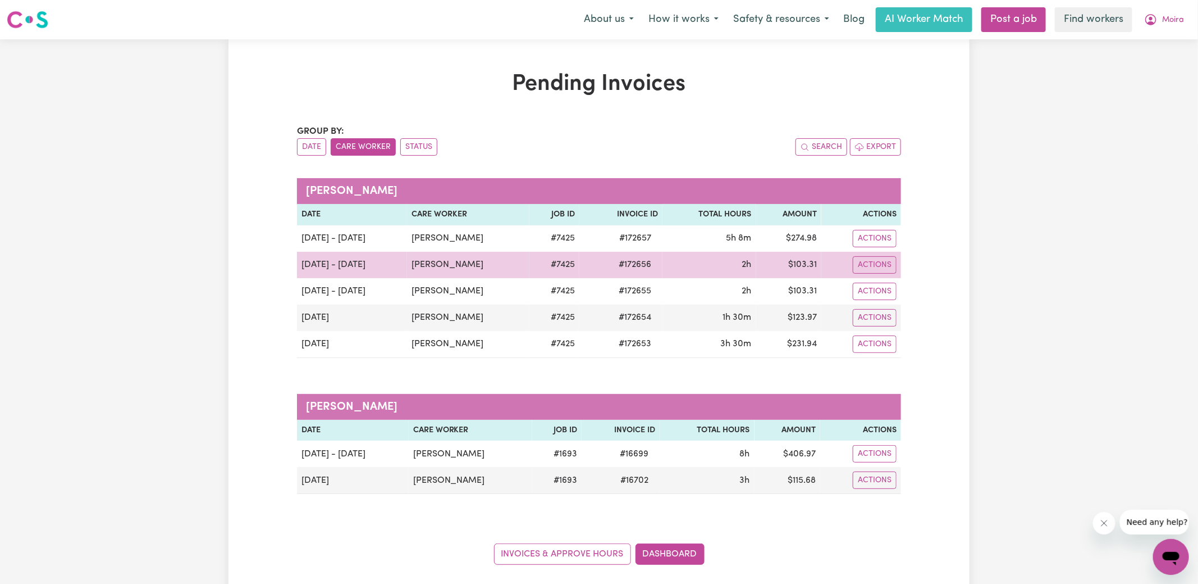
click at [800, 263] on td "$ 103.31" at bounding box center [788, 265] width 65 height 26
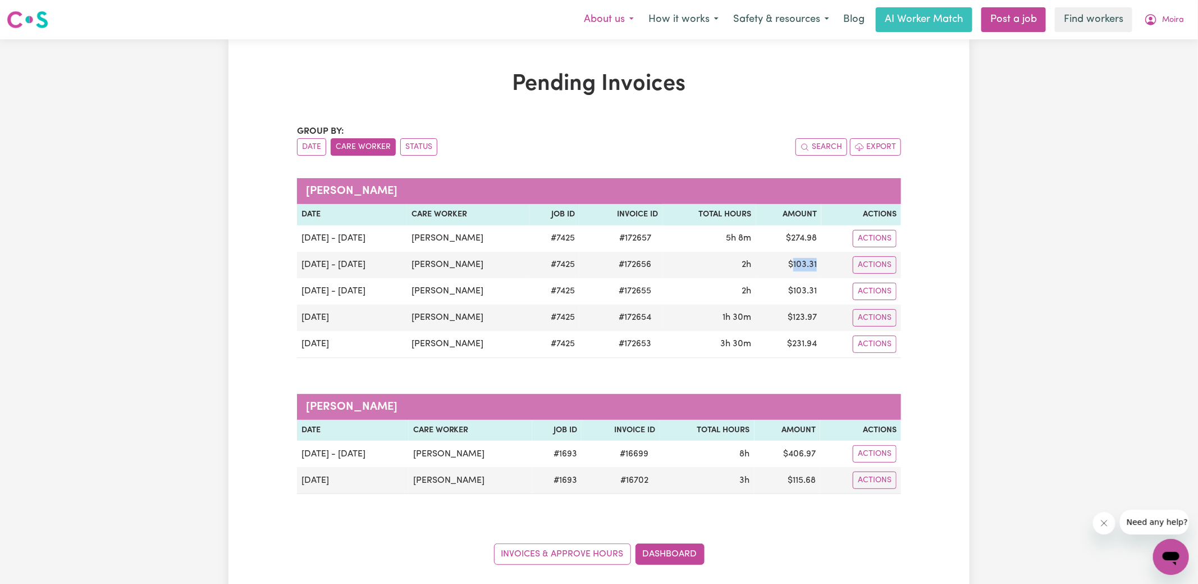
copy td "103.31"
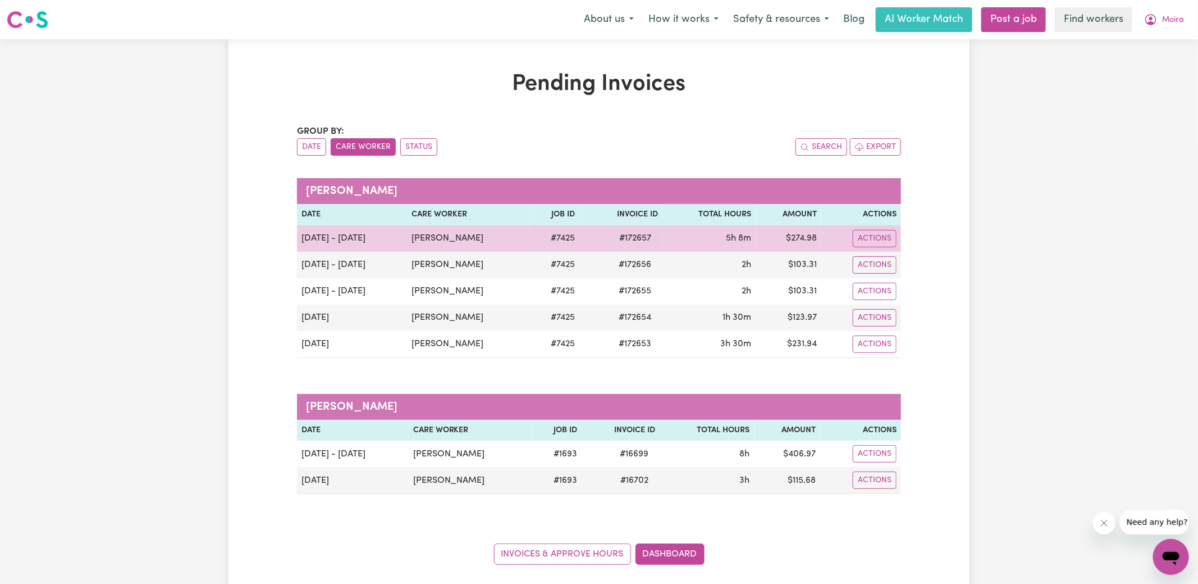
click at [630, 234] on span "# 172657" at bounding box center [635, 237] width 45 height 13
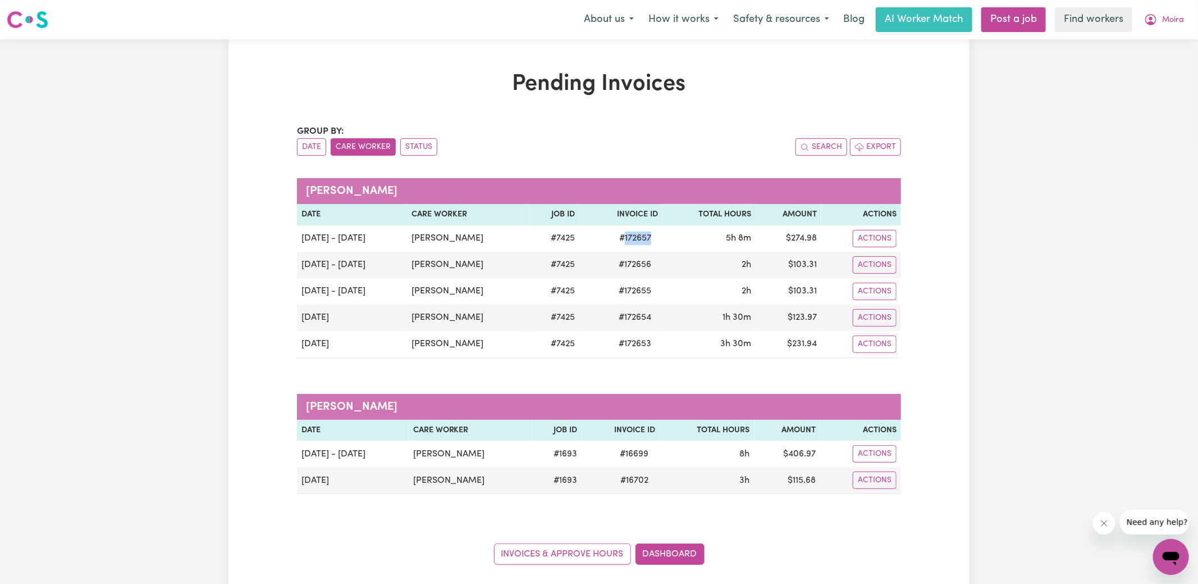
copy span "172657"
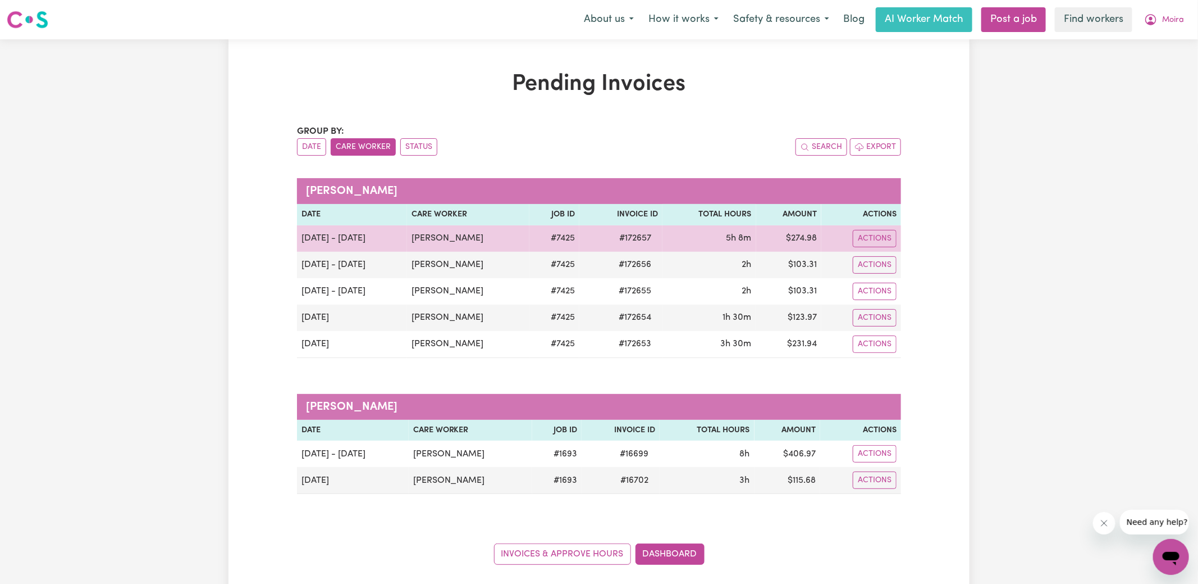
click at [801, 235] on td "$ 274.98" at bounding box center [788, 238] width 65 height 26
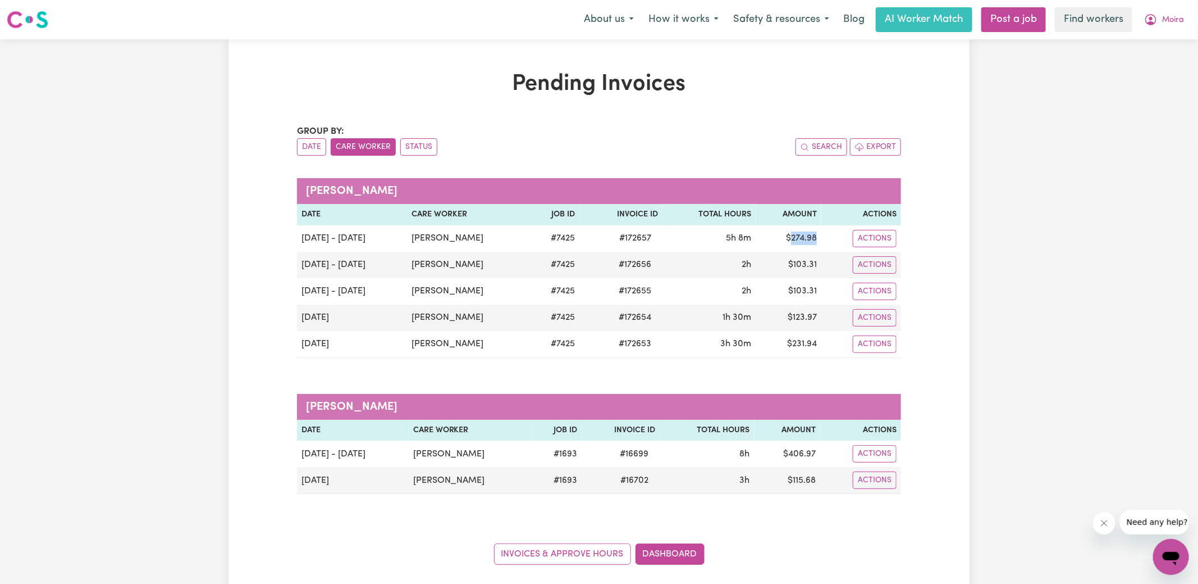
copy td "274.98"
click at [1149, 18] on icon "My Account" at bounding box center [1151, 19] width 13 height 13
click at [1137, 58] on link "Logout" at bounding box center [1146, 64] width 89 height 21
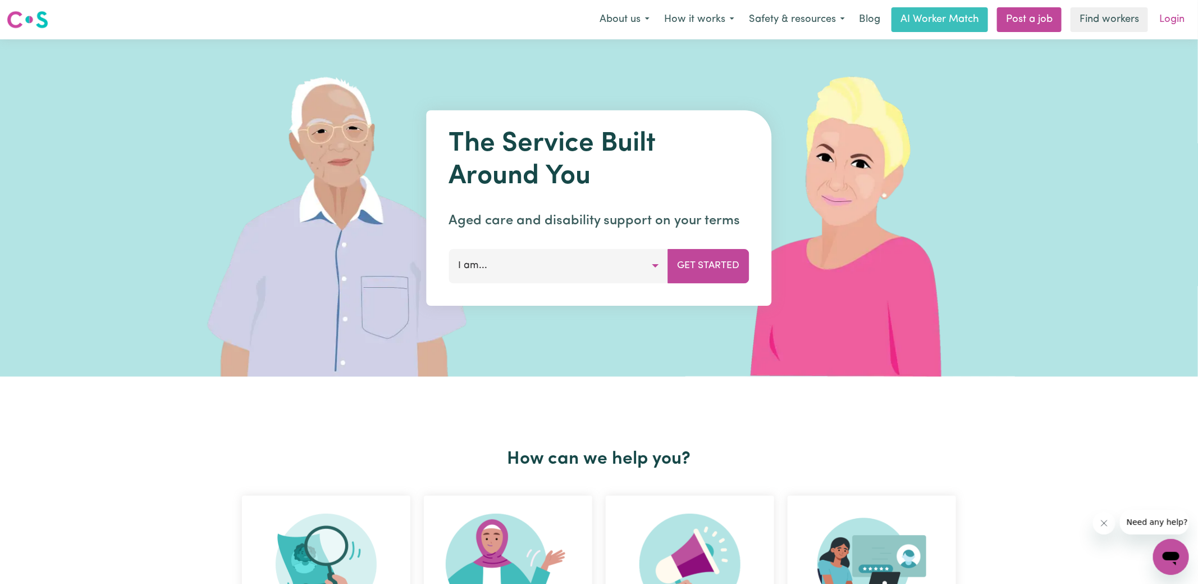
click at [1173, 21] on link "Login" at bounding box center [1172, 19] width 39 height 25
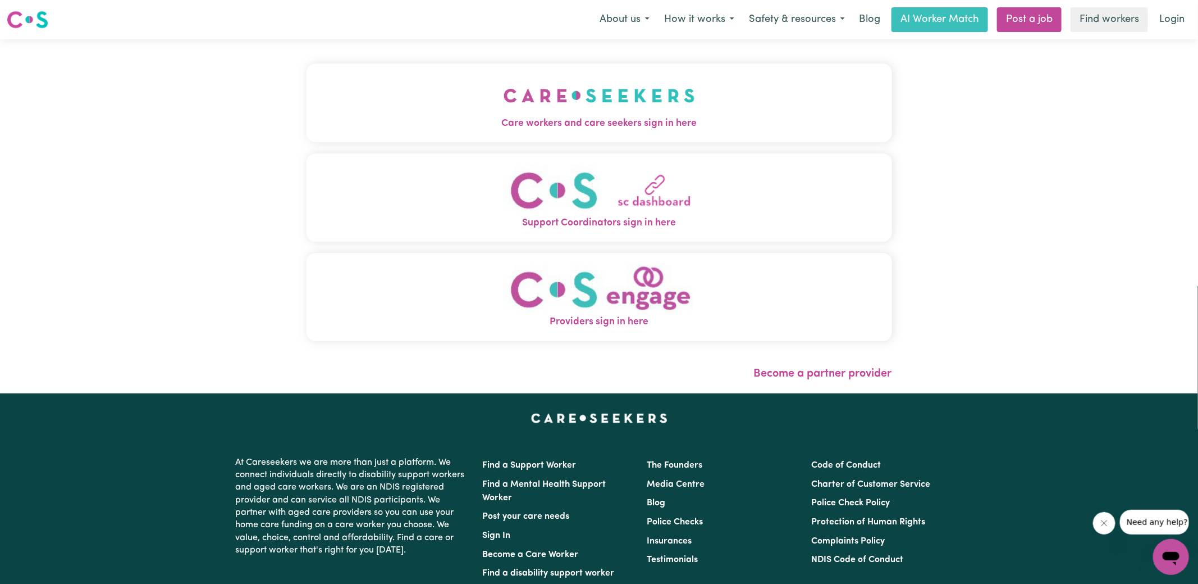
click at [361, 111] on button "Care workers and care seekers sign in here" at bounding box center [600, 102] width 586 height 79
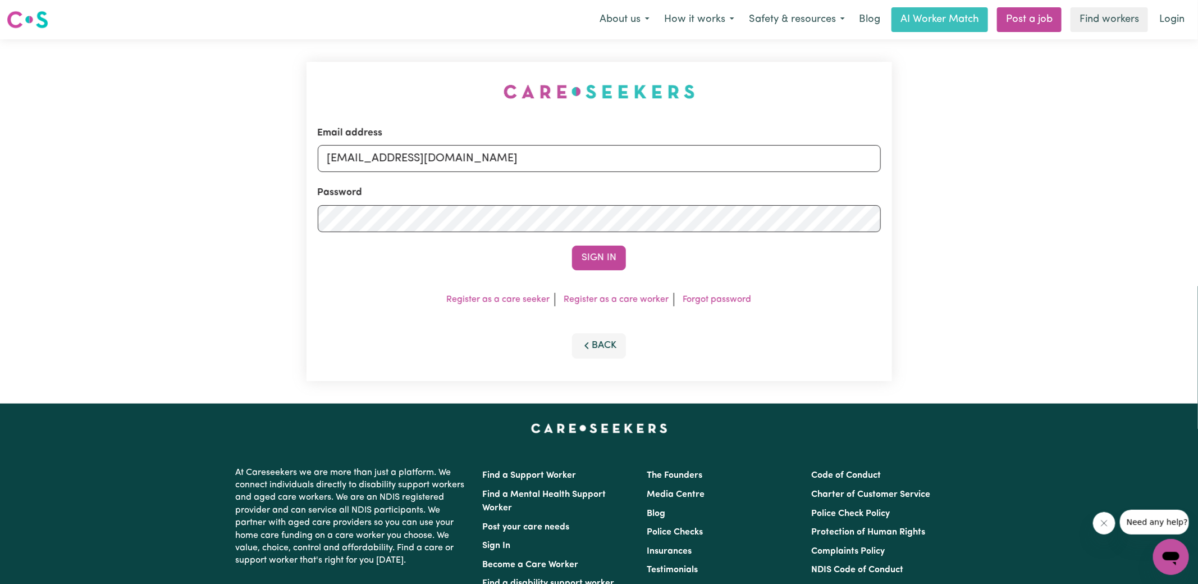
click at [327, 65] on div "Email address [EMAIL_ADDRESS][DOMAIN_NAME] Password Sign In Register as a care …" at bounding box center [599, 221] width 599 height 364
drag, startPoint x: 385, startPoint y: 156, endPoint x: 1209, endPoint y: 279, distance: 833.0
click at [1198, 279] on html "Menu About us How it works Safety & resources Blog AI Worker Match Post a job F…" at bounding box center [599, 425] width 1198 height 850
type input "[EMAIL_ADDRESS][DOMAIN_NAME]"
click at [572, 245] on button "Sign In" at bounding box center [599, 257] width 54 height 25
